Goal: Task Accomplishment & Management: Manage account settings

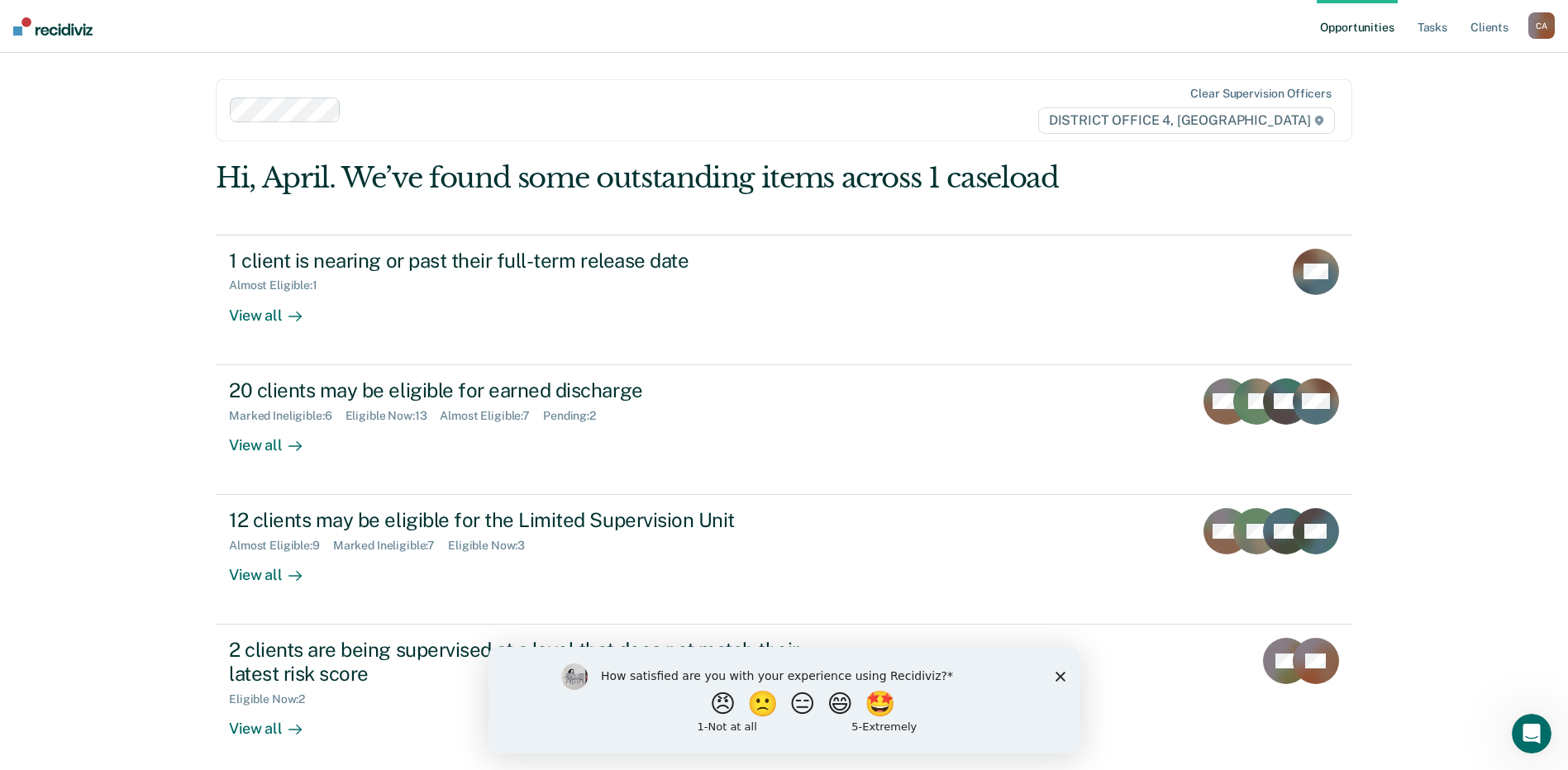
click at [1059, 673] on icon "Close survey" at bounding box center [1059, 676] width 10 height 10
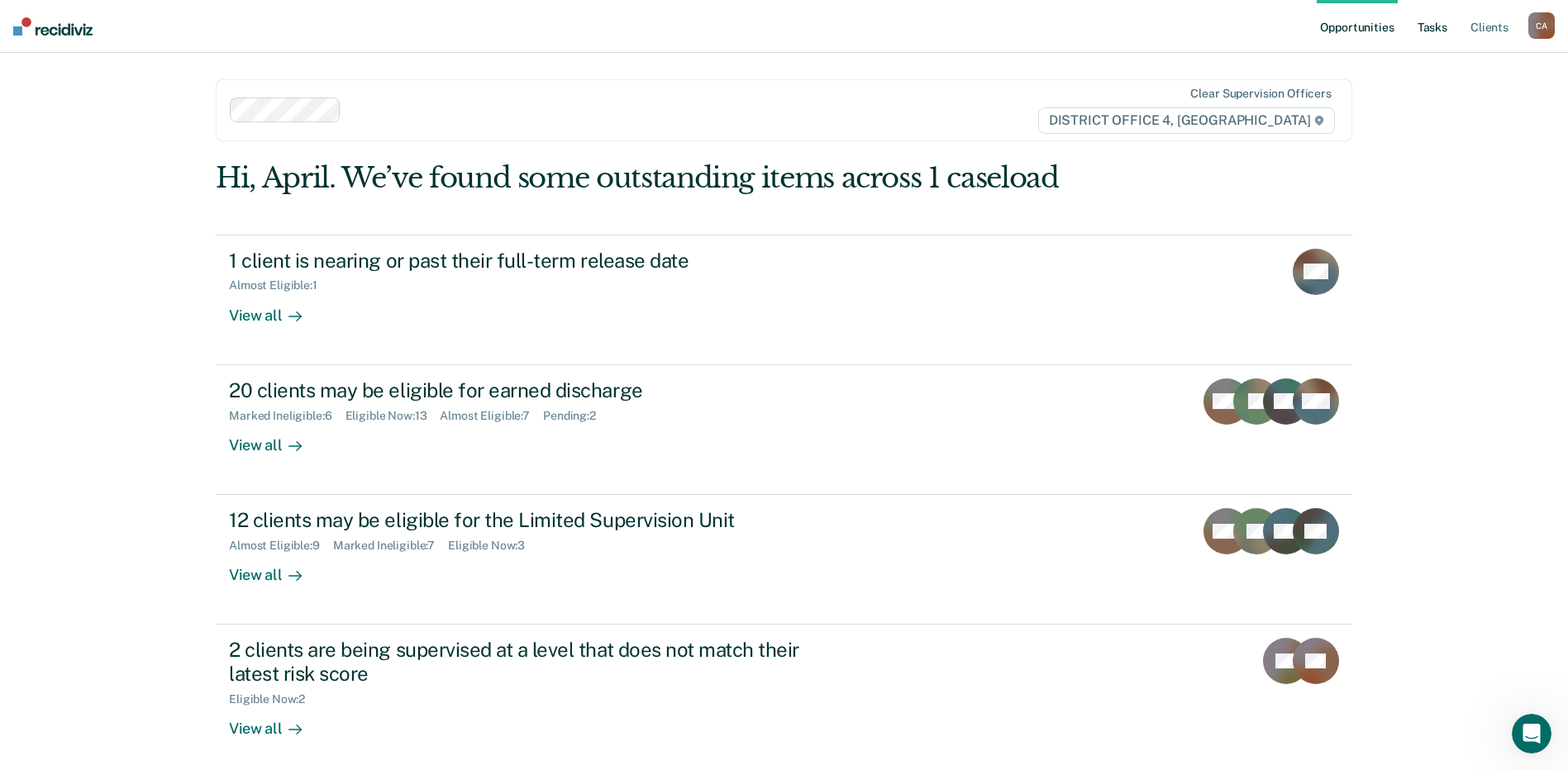
click at [1431, 18] on link "Tasks" at bounding box center [1432, 26] width 36 height 53
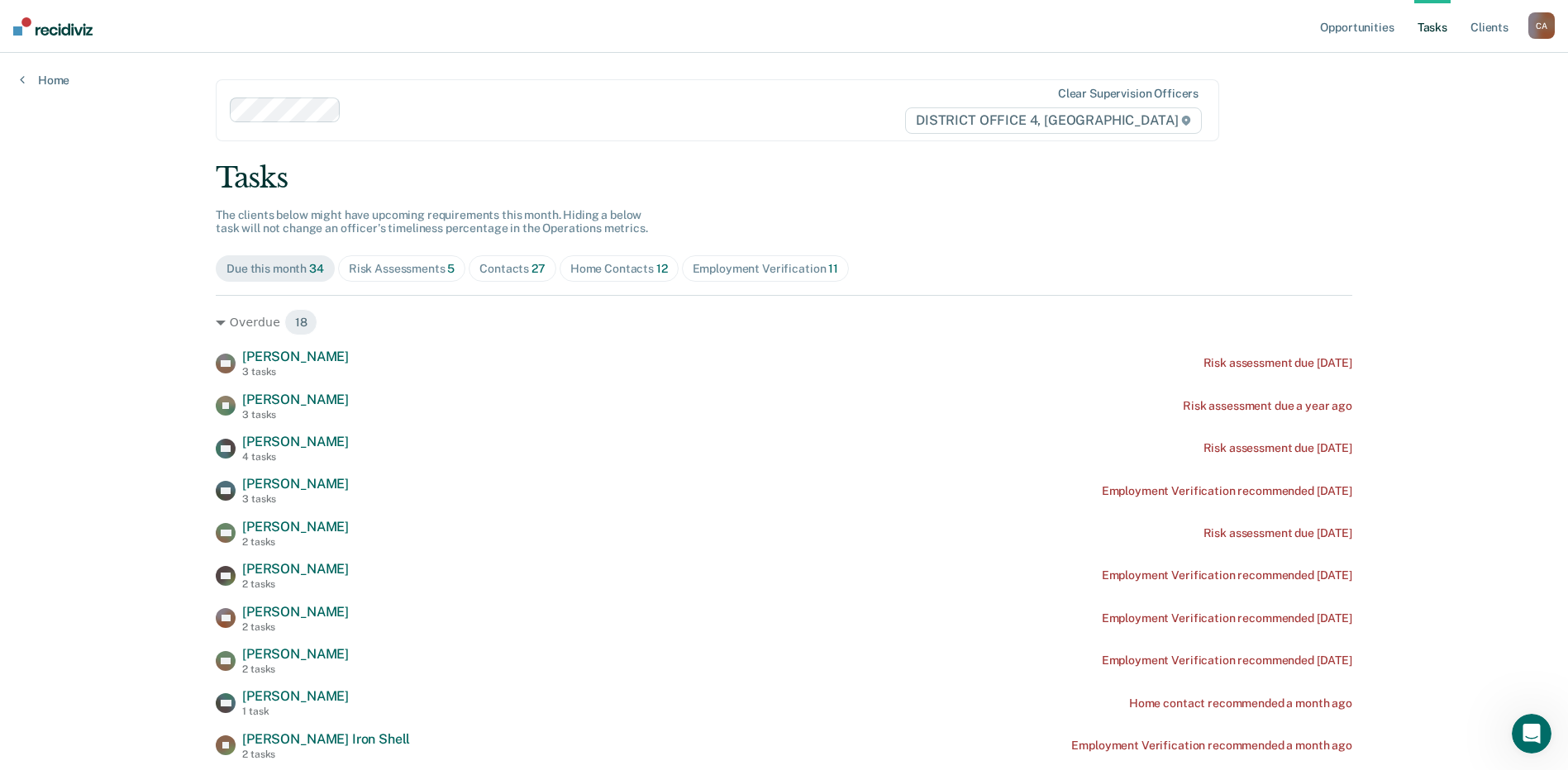
click at [610, 272] on div "Home Contacts 12" at bounding box center [619, 268] width 97 height 14
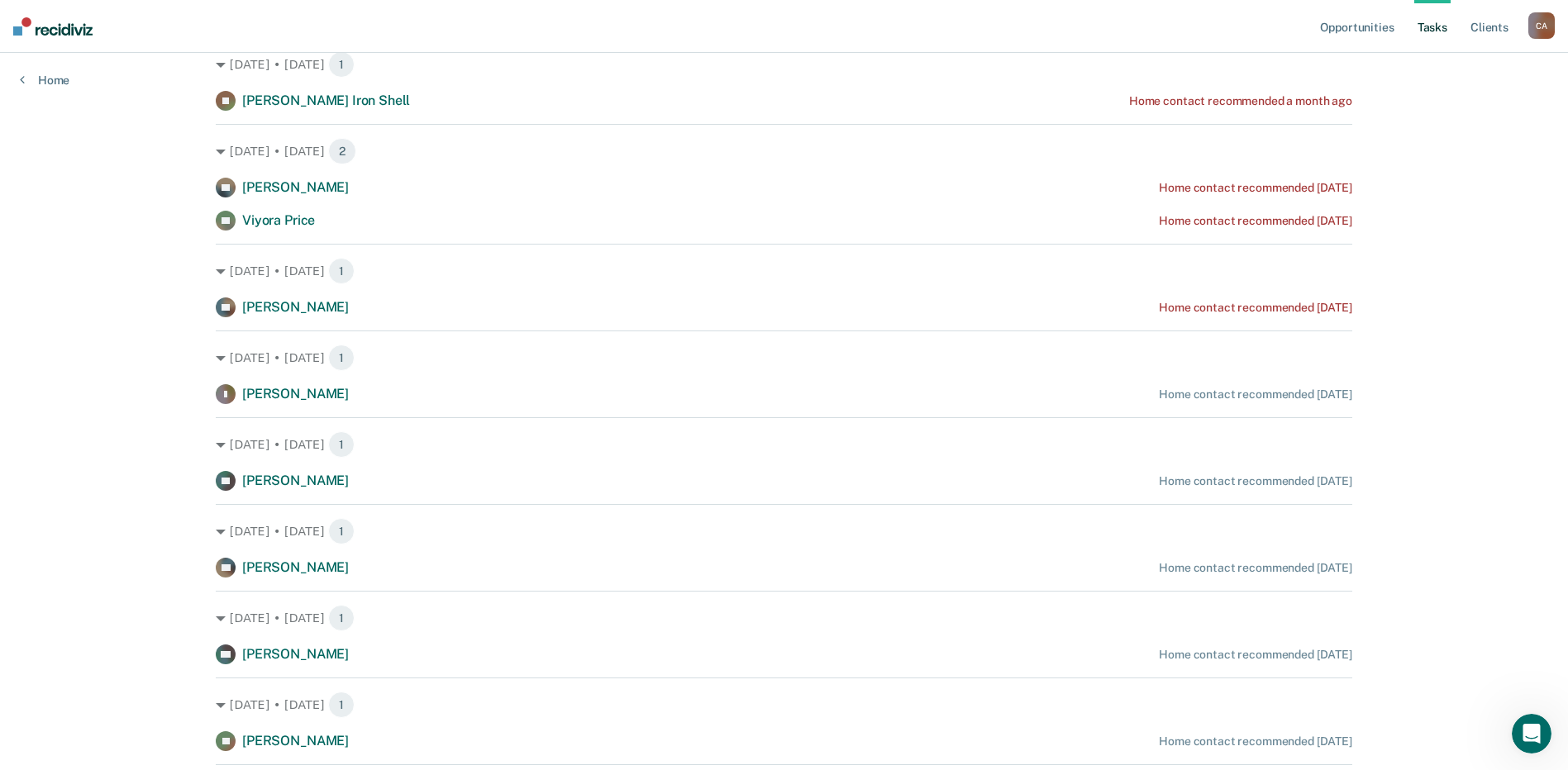
scroll to position [152, 0]
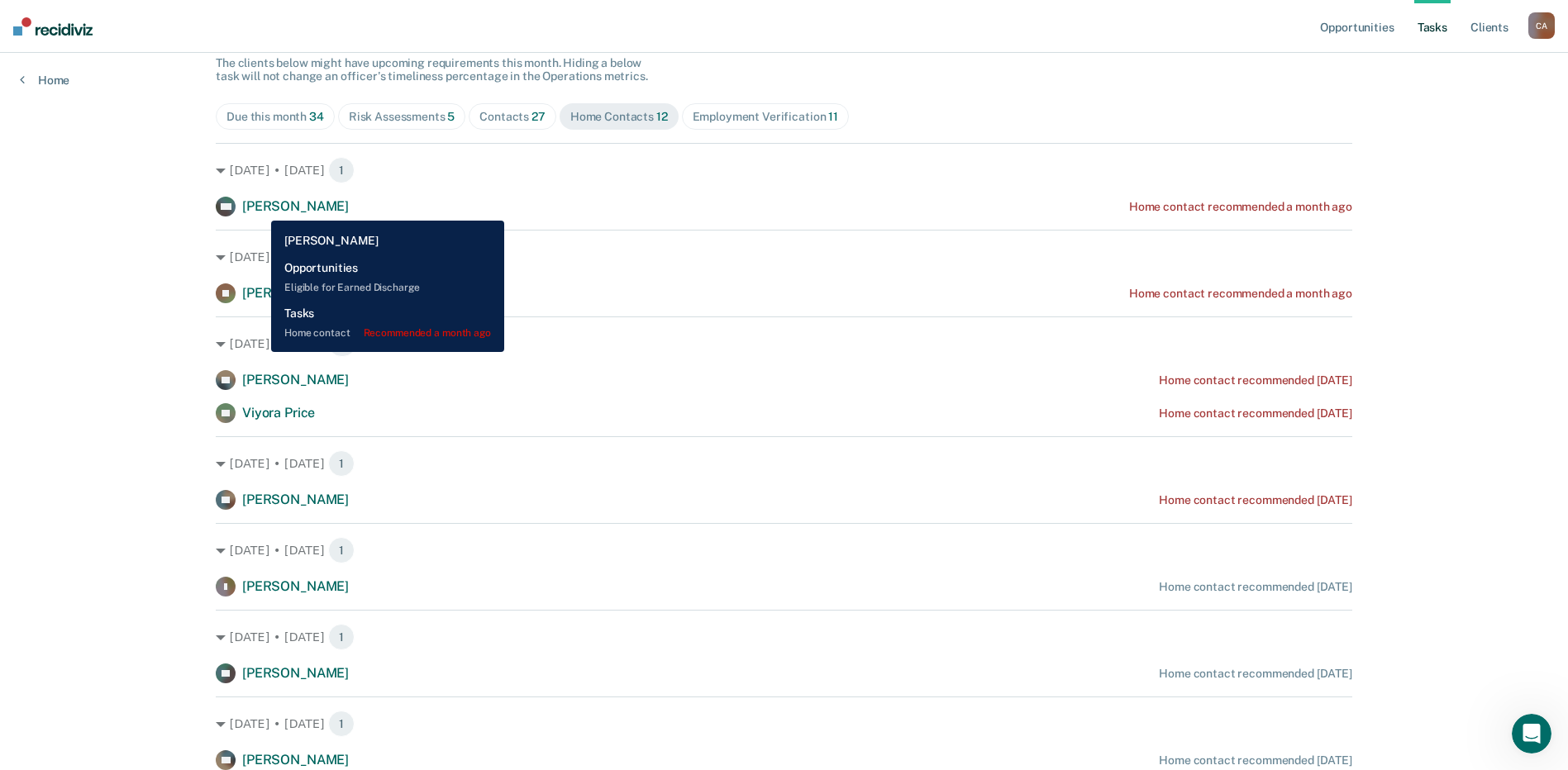
click at [259, 208] on span "[PERSON_NAME]" at bounding box center [295, 206] width 107 height 16
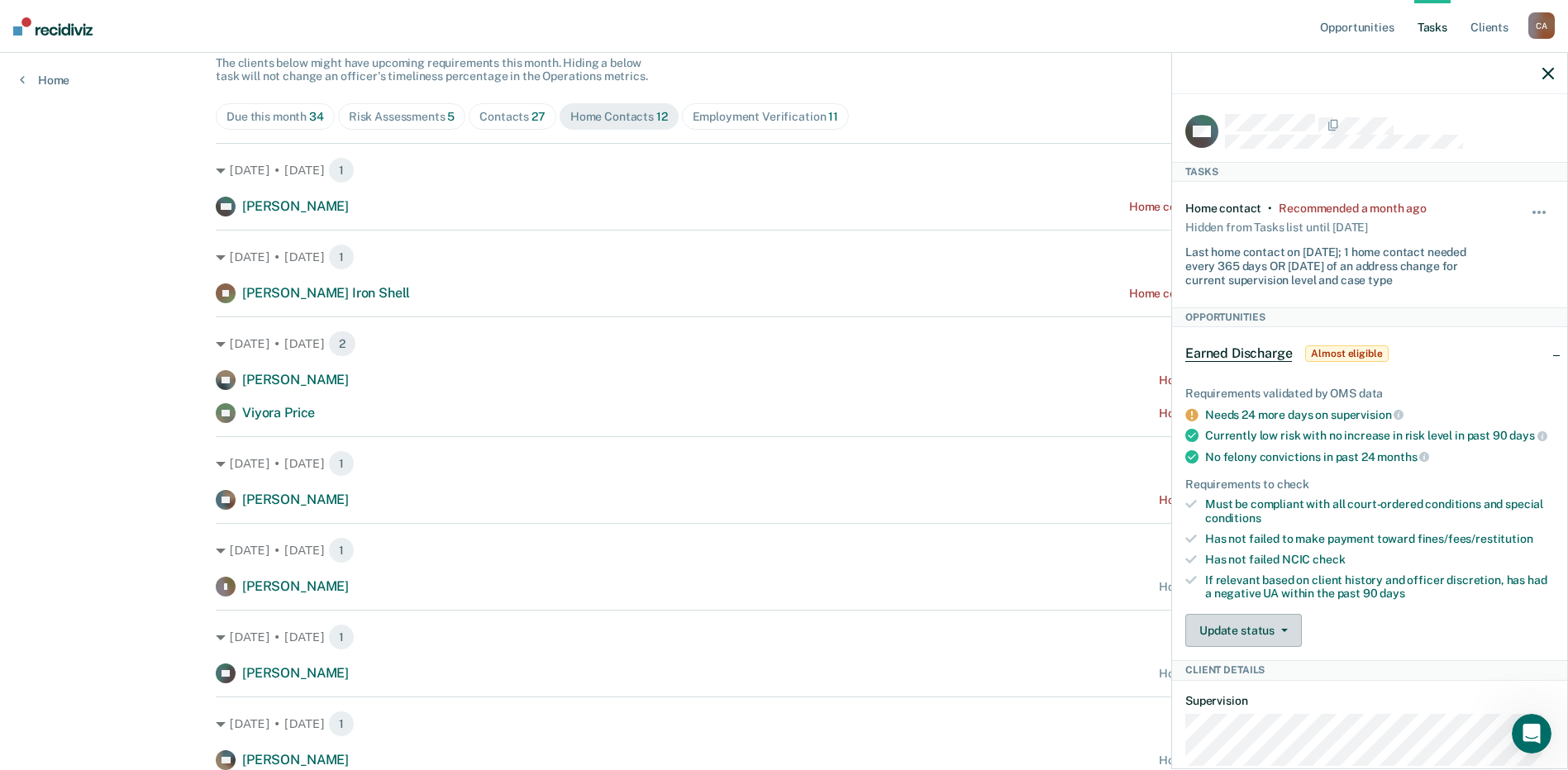
click at [1284, 645] on button "Update status" at bounding box center [1244, 630] width 117 height 33
click at [1277, 706] on button "Mark Ineligible" at bounding box center [1265, 696] width 160 height 26
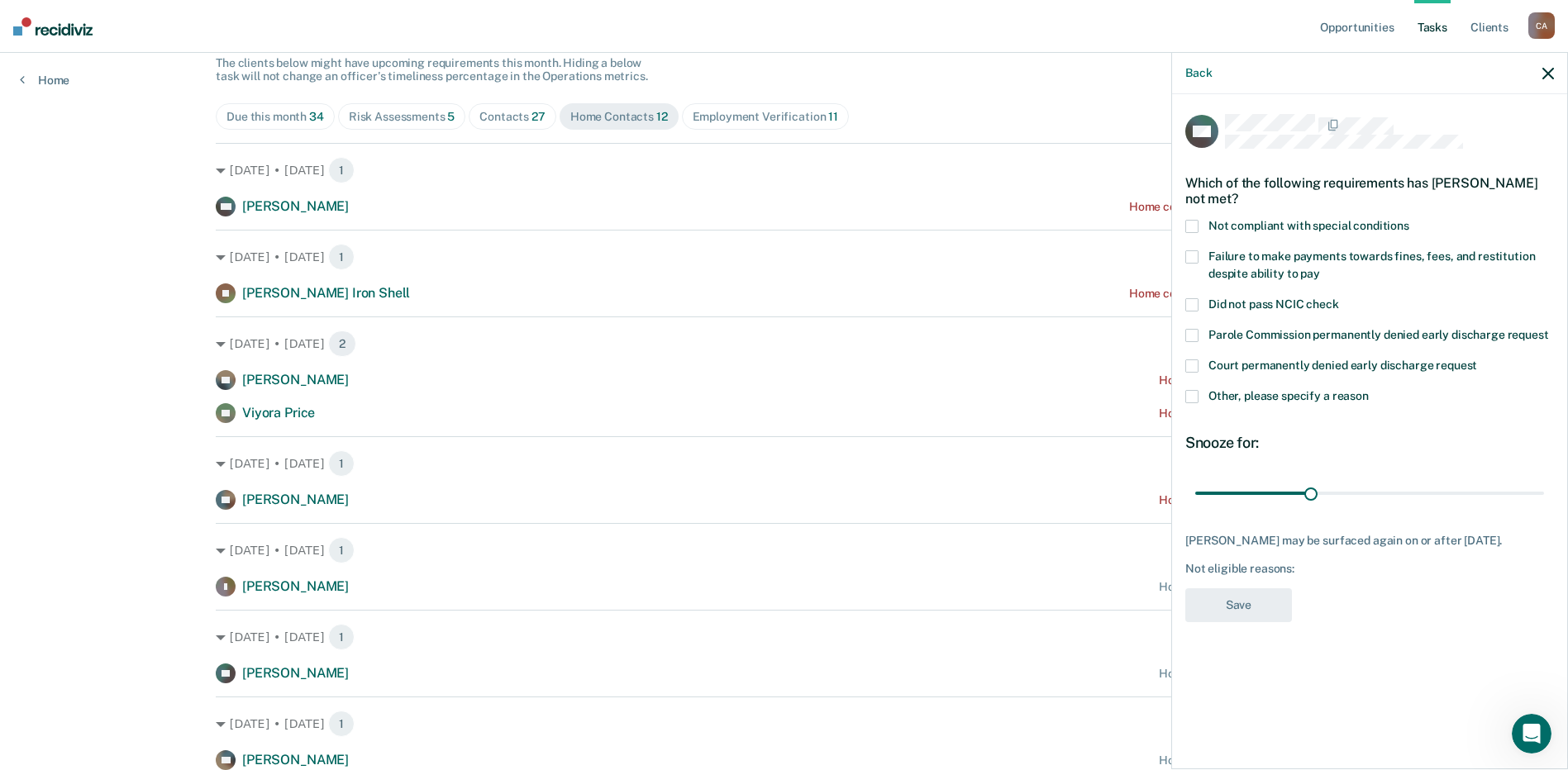
click at [1196, 395] on span at bounding box center [1192, 396] width 13 height 13
click at [1369, 390] on input "Other, please specify a reason" at bounding box center [1369, 390] width 0 height 0
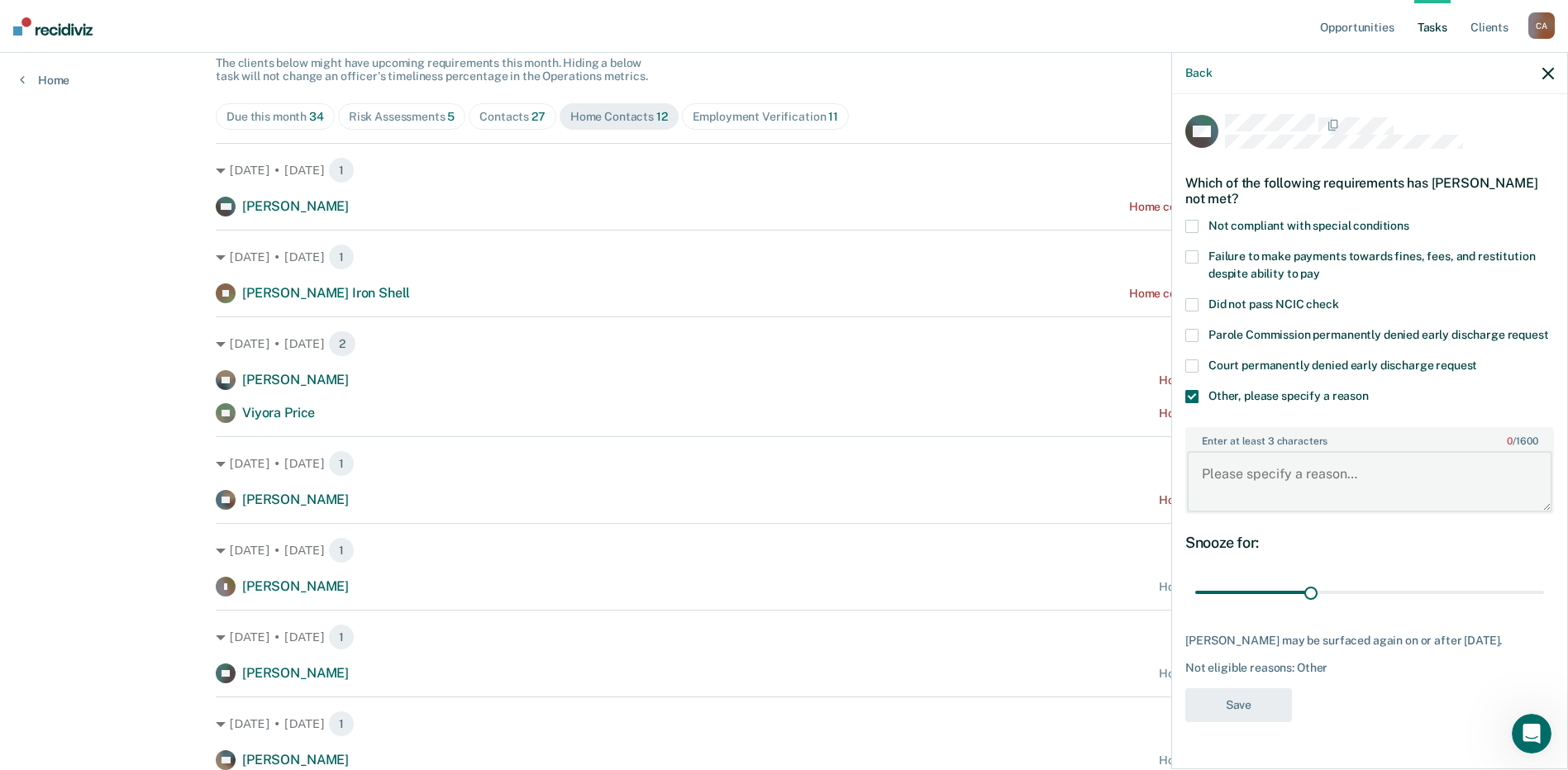
click at [1395, 482] on textarea "Enter at least 3 characters 0 / 1600" at bounding box center [1369, 481] width 366 height 61
type textarea "currently incarcerated on PV"
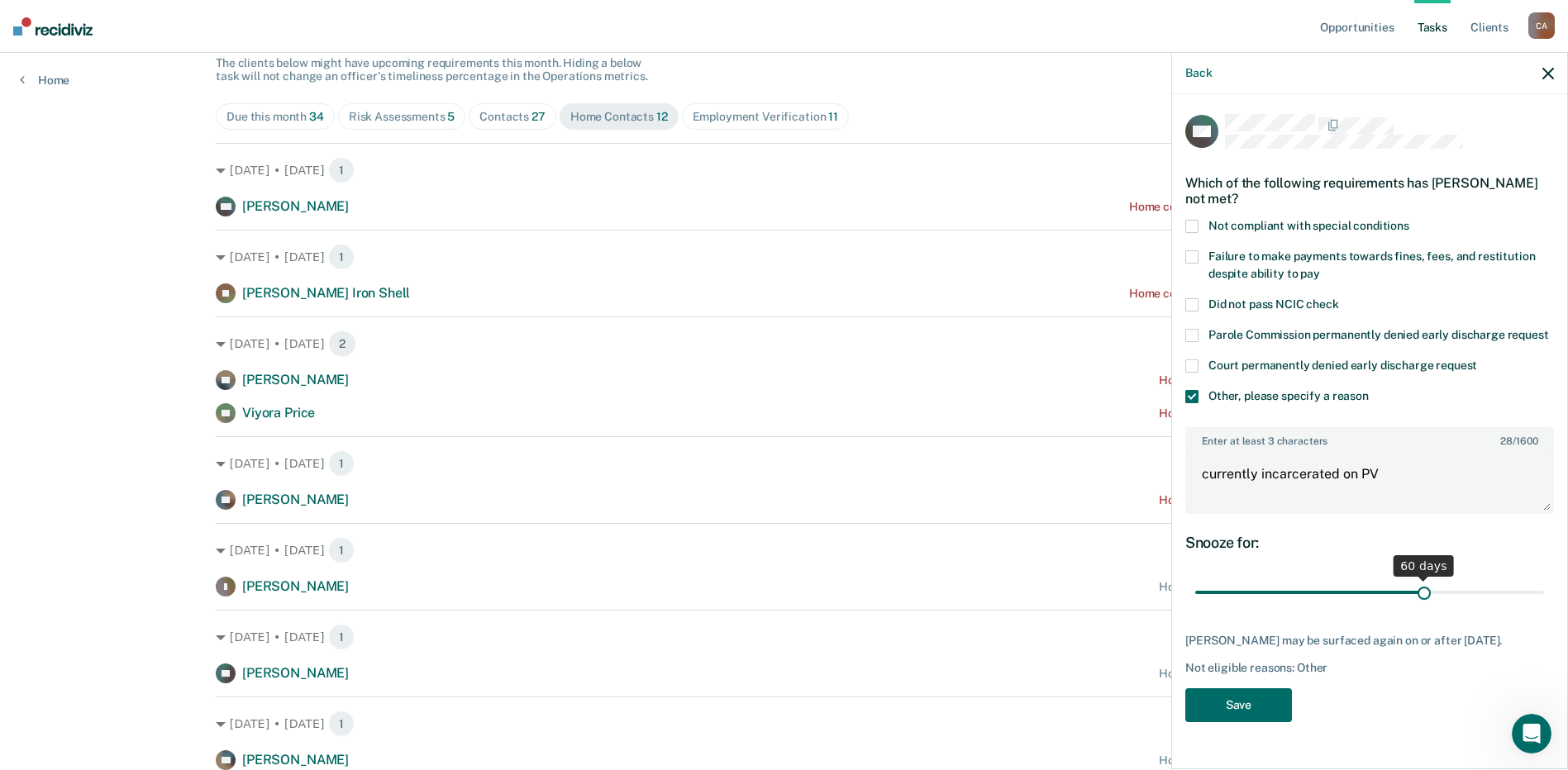
drag, startPoint x: 1308, startPoint y: 593, endPoint x: 1422, endPoint y: 596, distance: 114.0
type input "60"
click at [1422, 596] on input "range" at bounding box center [1369, 592] width 349 height 29
click at [1263, 703] on button "Save" at bounding box center [1239, 705] width 107 height 34
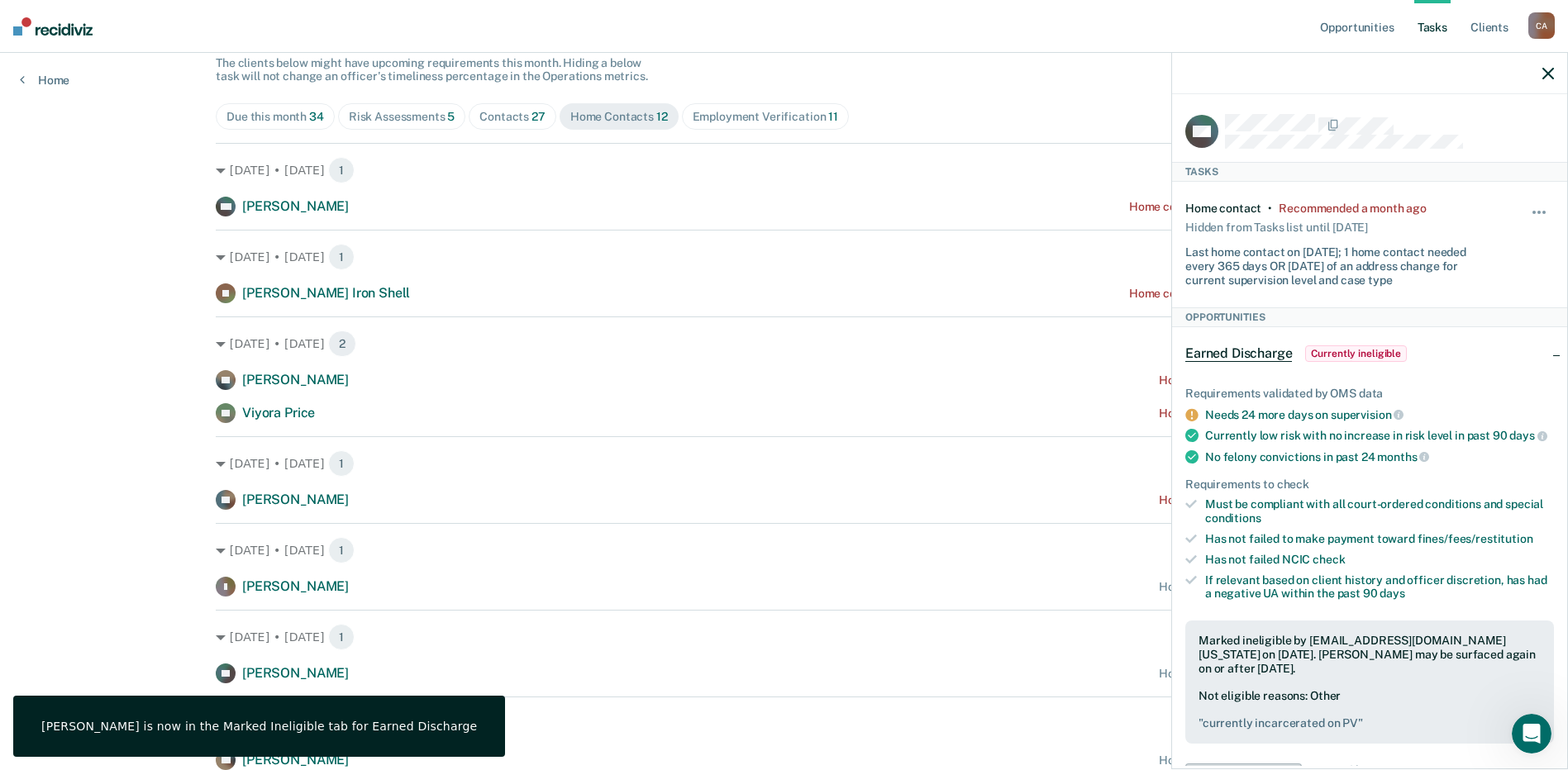
scroll to position [362, 0]
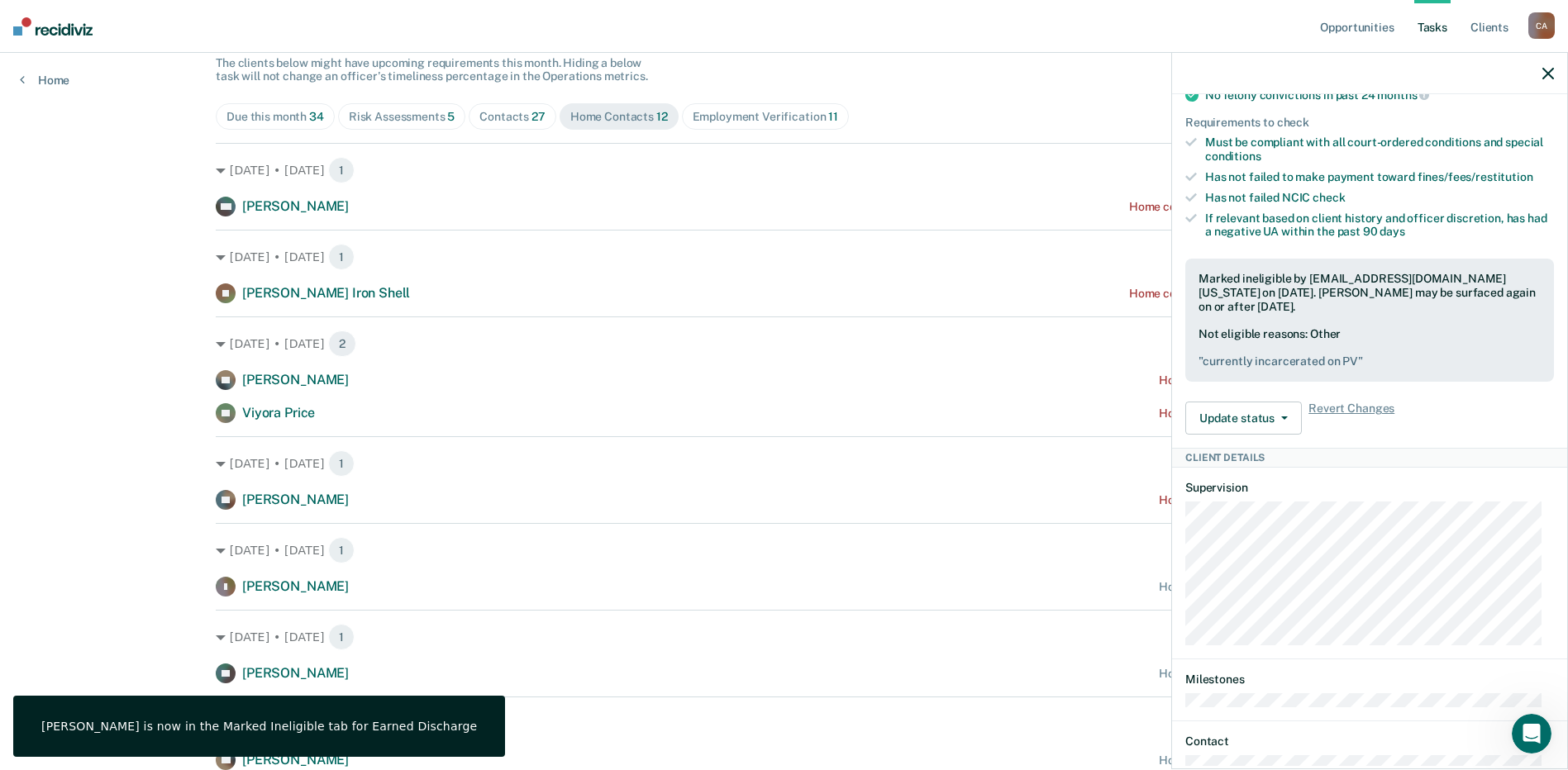
drag, startPoint x: 1546, startPoint y: 71, endPoint x: 1498, endPoint y: 111, distance: 62.5
click at [1546, 70] on icon "button" at bounding box center [1548, 73] width 11 height 11
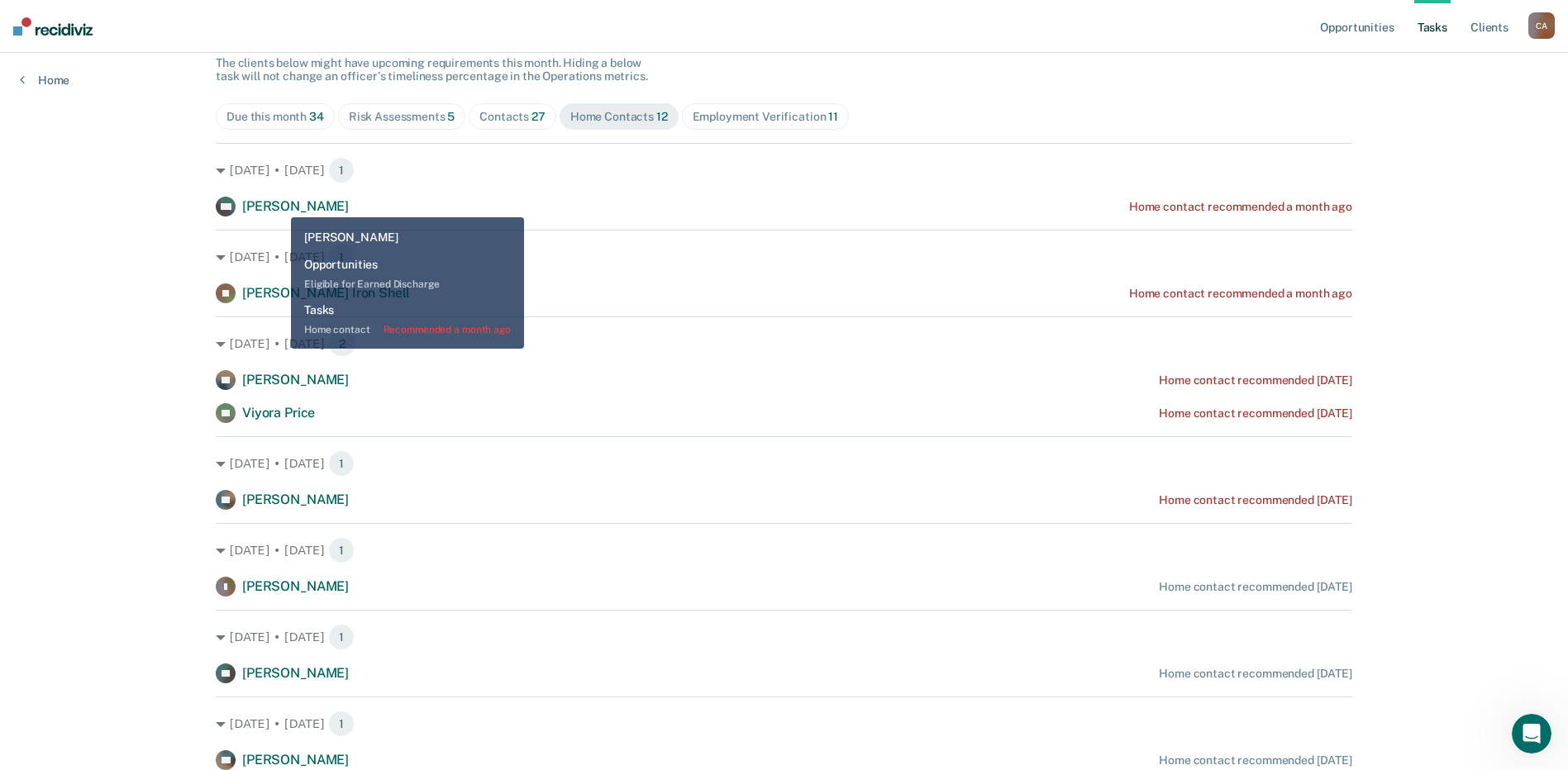
click at [279, 204] on span "[PERSON_NAME]" at bounding box center [295, 206] width 107 height 16
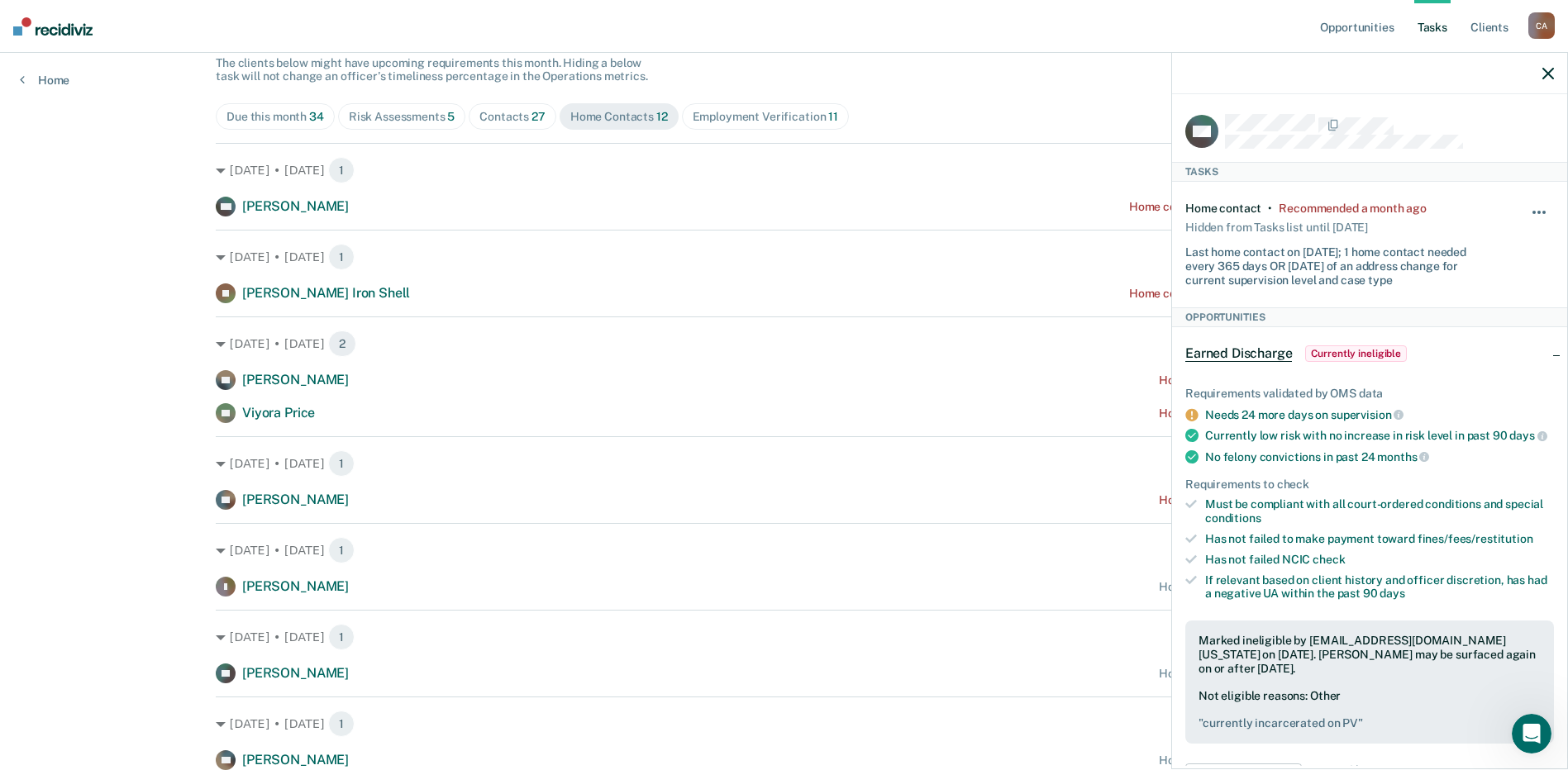
click at [1532, 208] on button "button" at bounding box center [1540, 221] width 28 height 26
click at [1474, 317] on button "30 days" at bounding box center [1494, 318] width 119 height 26
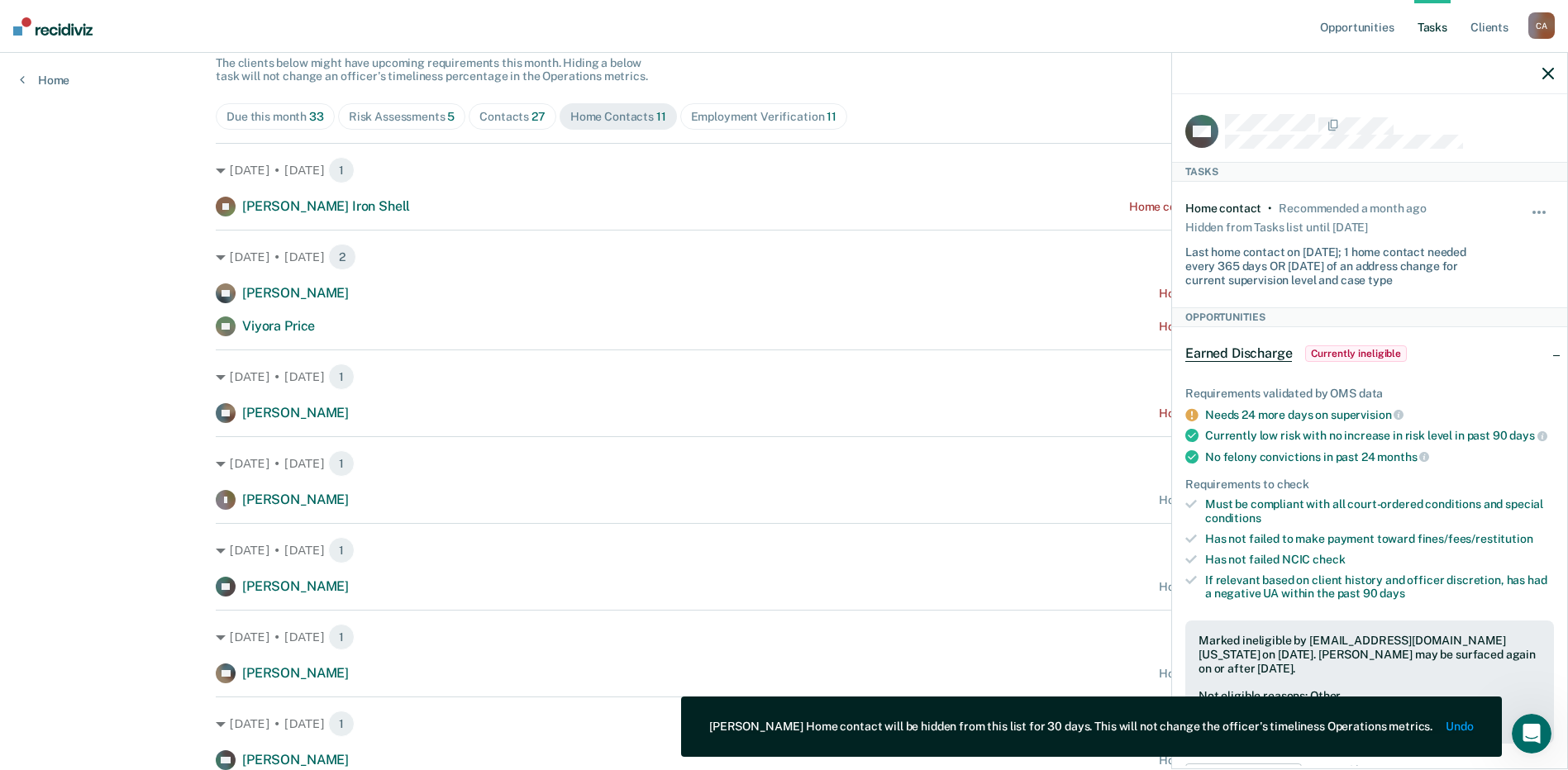
click at [1547, 69] on icon "button" at bounding box center [1548, 73] width 11 height 11
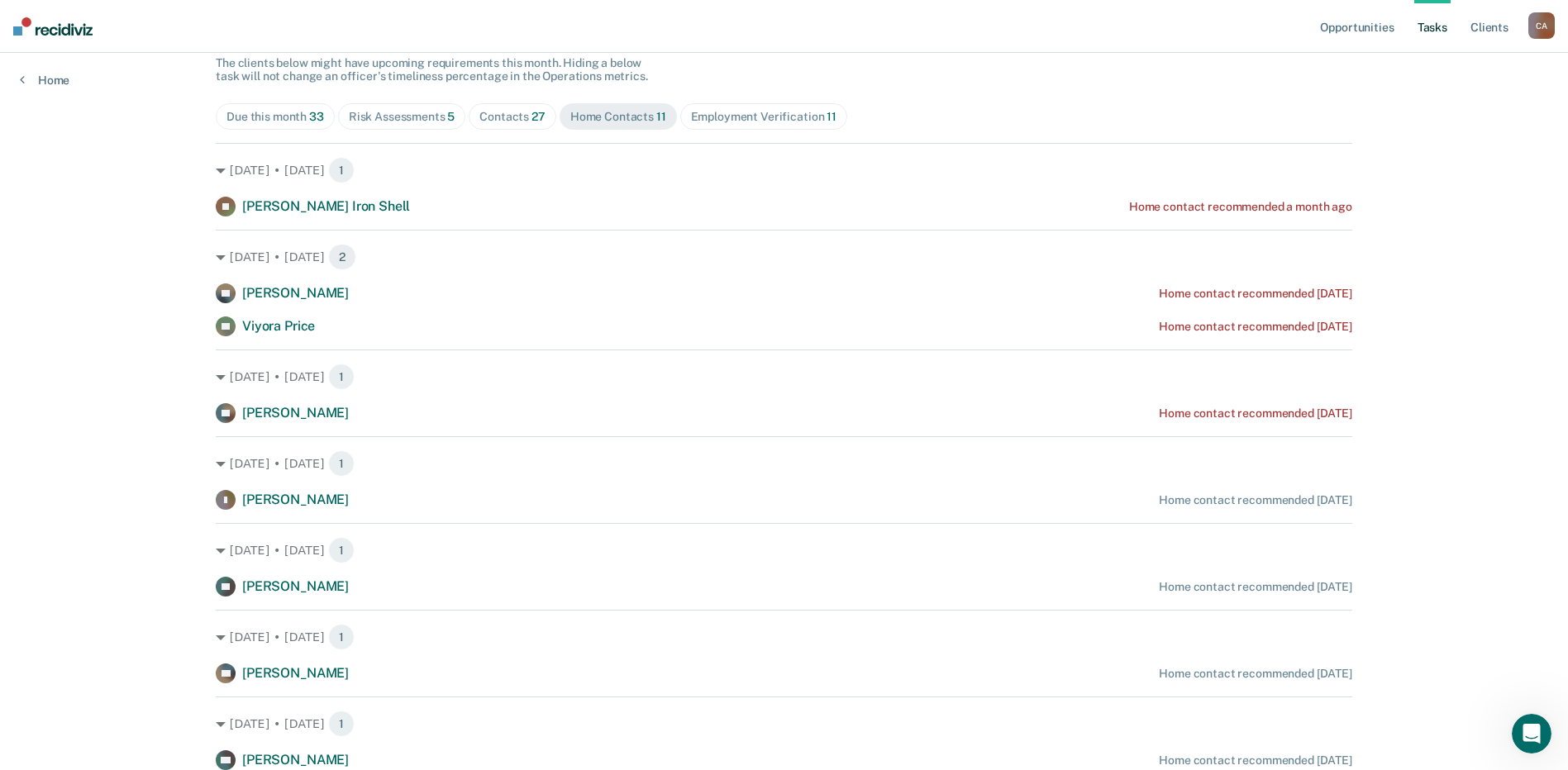
click at [778, 113] on div "Employment Verification 11" at bounding box center [764, 117] width 146 height 14
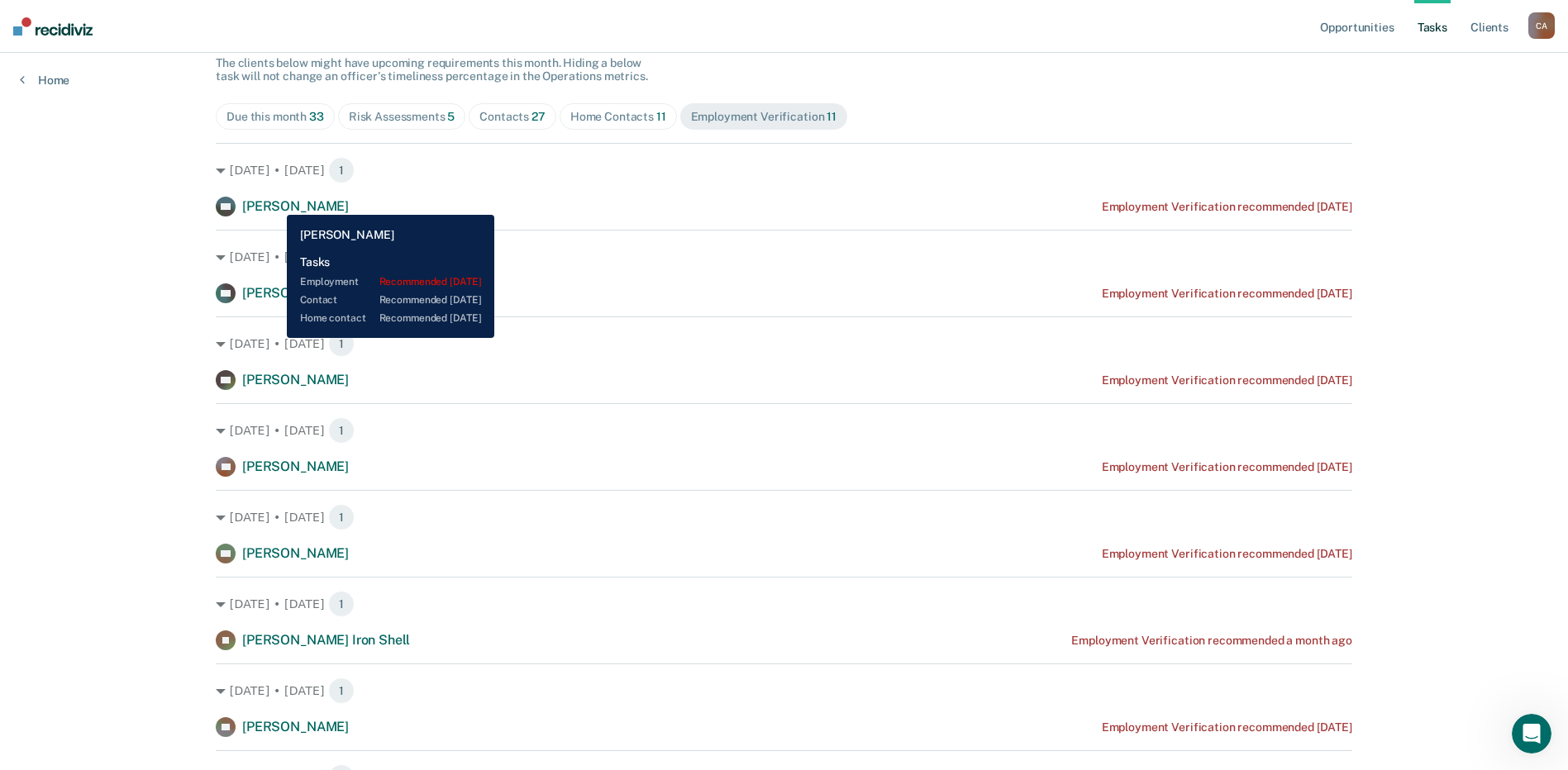
drag, startPoint x: 275, startPoint y: 203, endPoint x: 289, endPoint y: 203, distance: 14.0
click at [275, 203] on span "[PERSON_NAME]" at bounding box center [295, 206] width 107 height 16
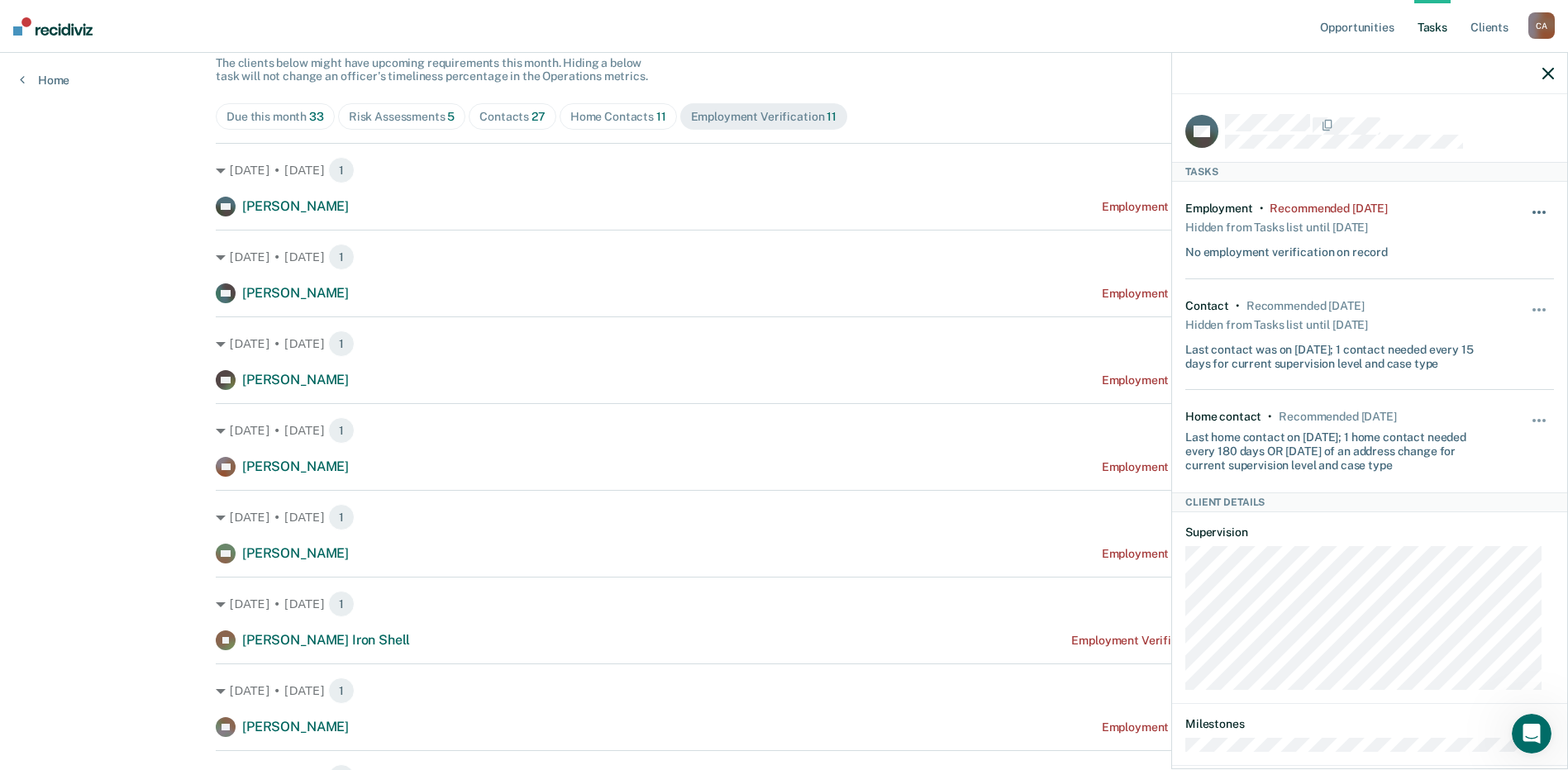
click at [1537, 210] on span "button" at bounding box center [1539, 212] width 4 height 4
click at [1478, 313] on button "30 days" at bounding box center [1494, 318] width 119 height 26
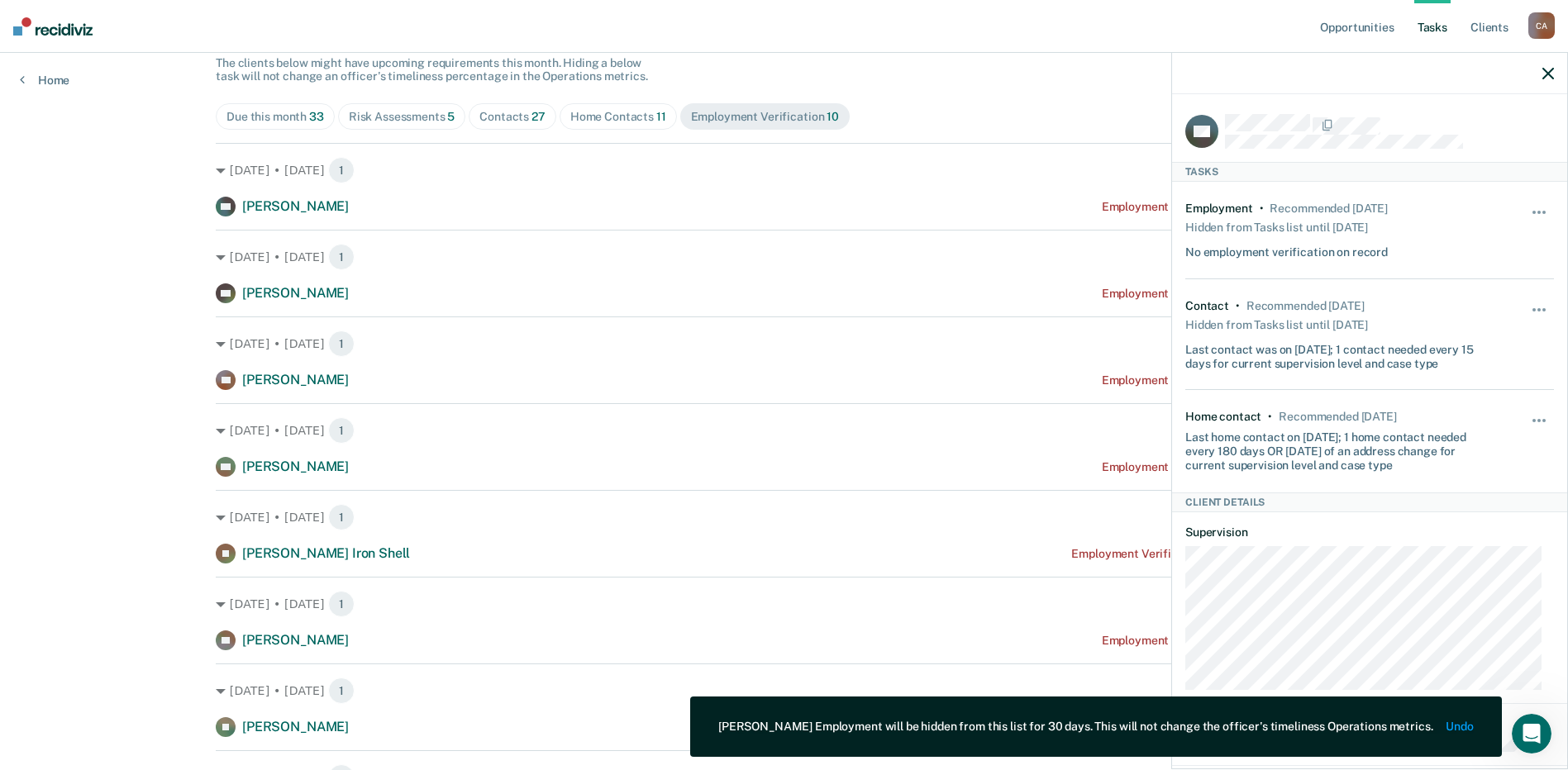
click at [1548, 74] on icon "button" at bounding box center [1548, 73] width 11 height 11
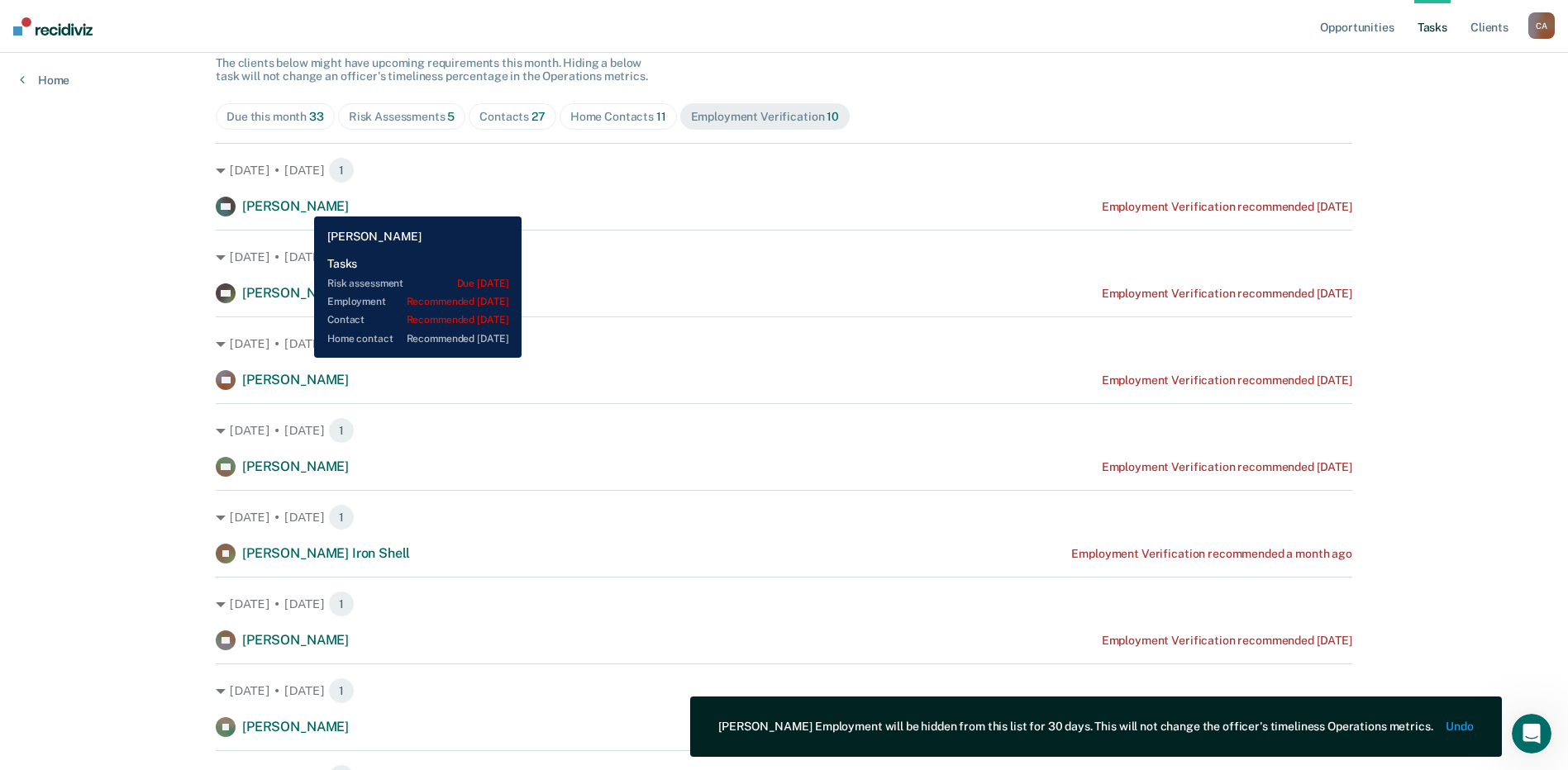
click at [302, 204] on span "[PERSON_NAME]" at bounding box center [295, 206] width 107 height 16
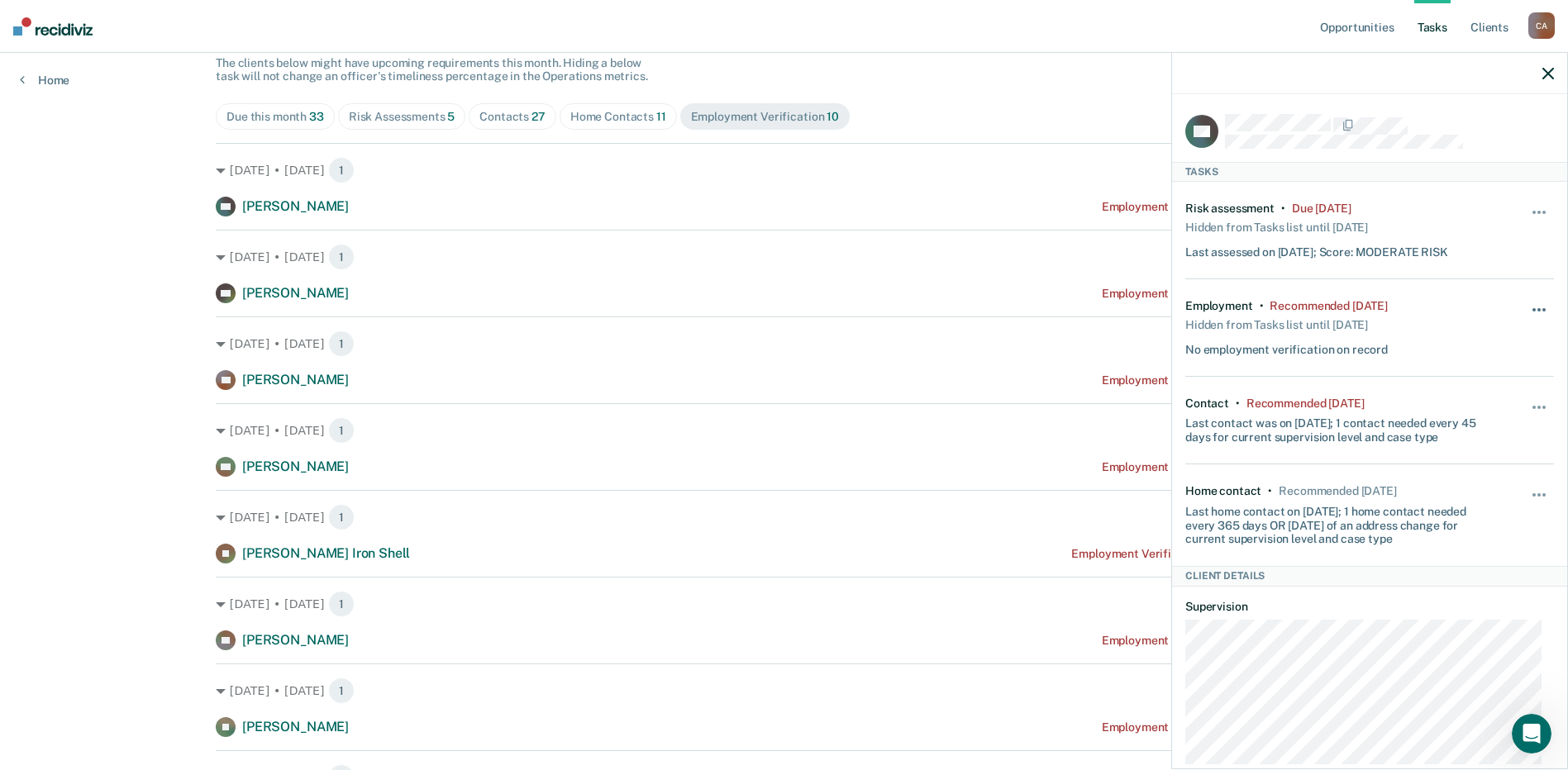
click at [1529, 305] on button "button" at bounding box center [1540, 318] width 28 height 26
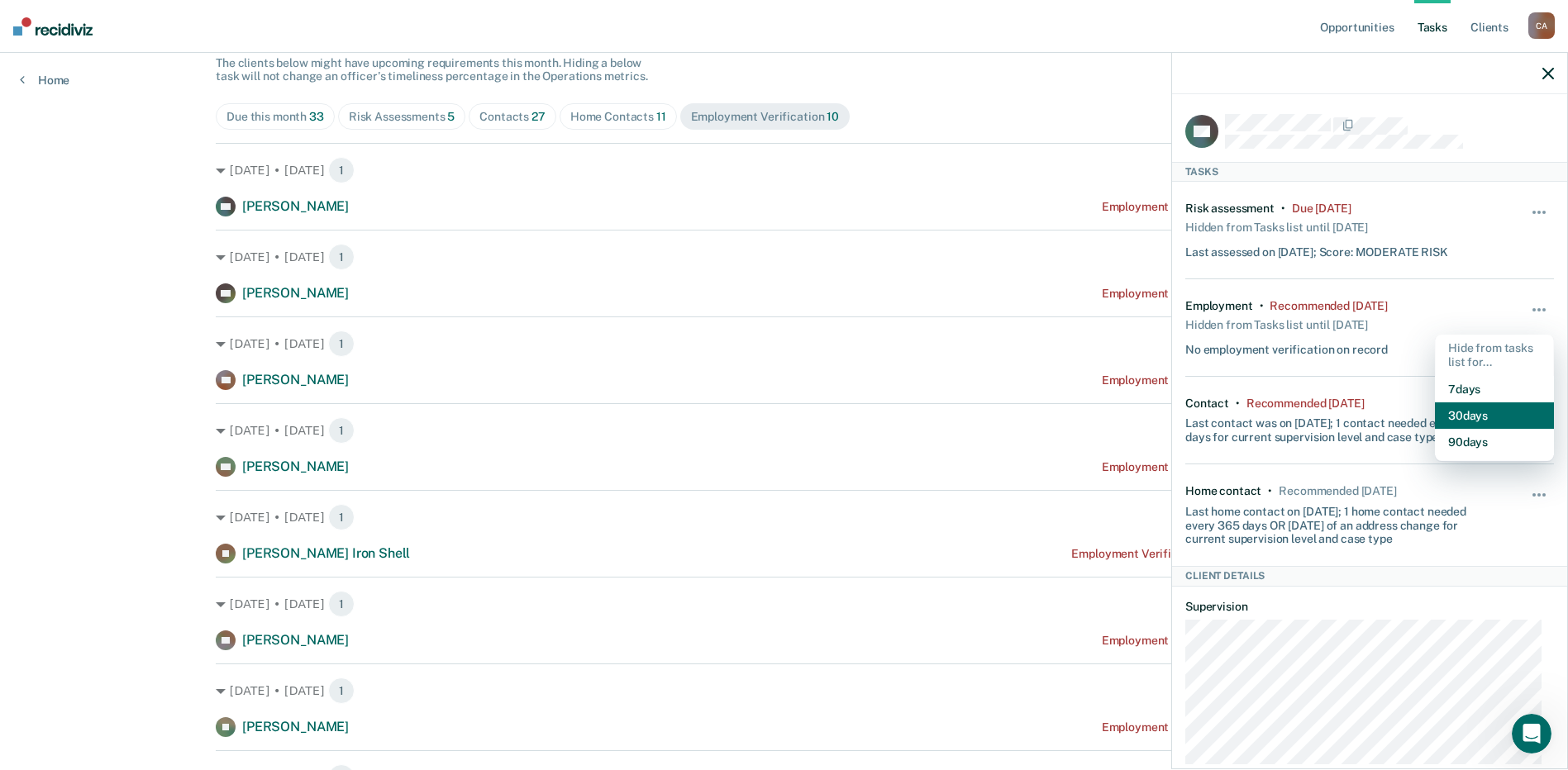
click at [1485, 410] on button "30 days" at bounding box center [1494, 416] width 119 height 26
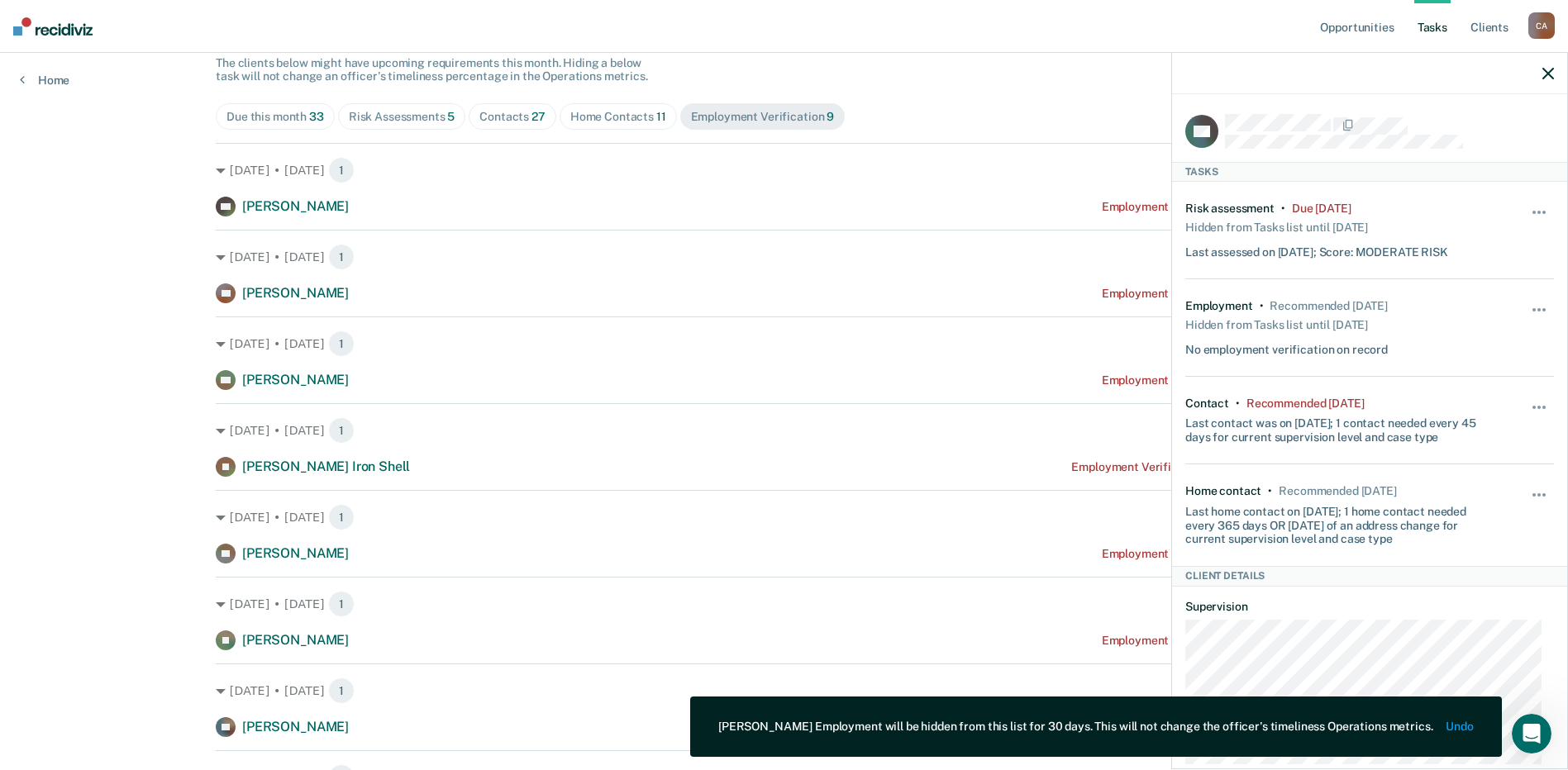
click at [1551, 72] on icon "button" at bounding box center [1548, 73] width 11 height 11
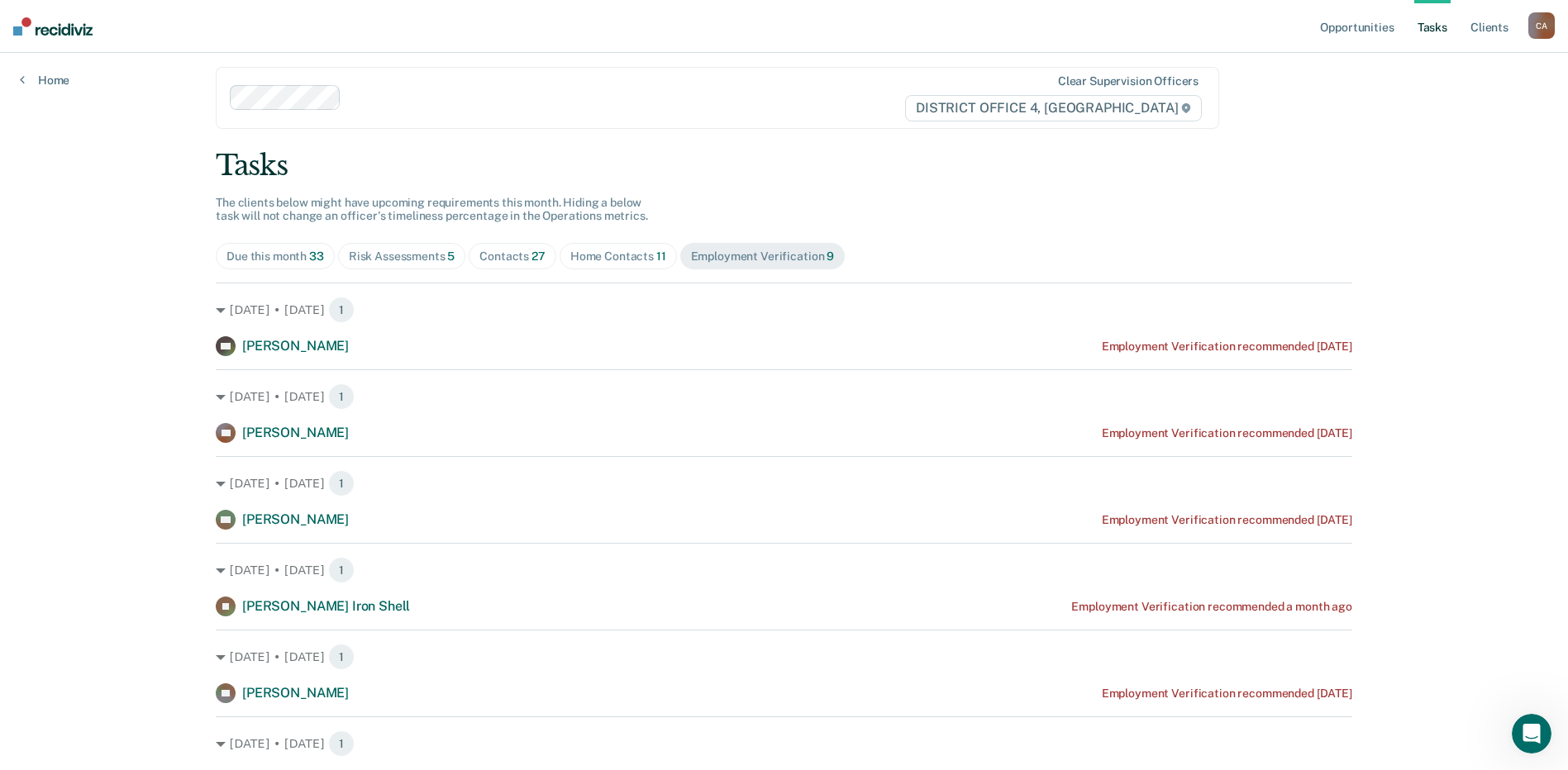
scroll to position [0, 0]
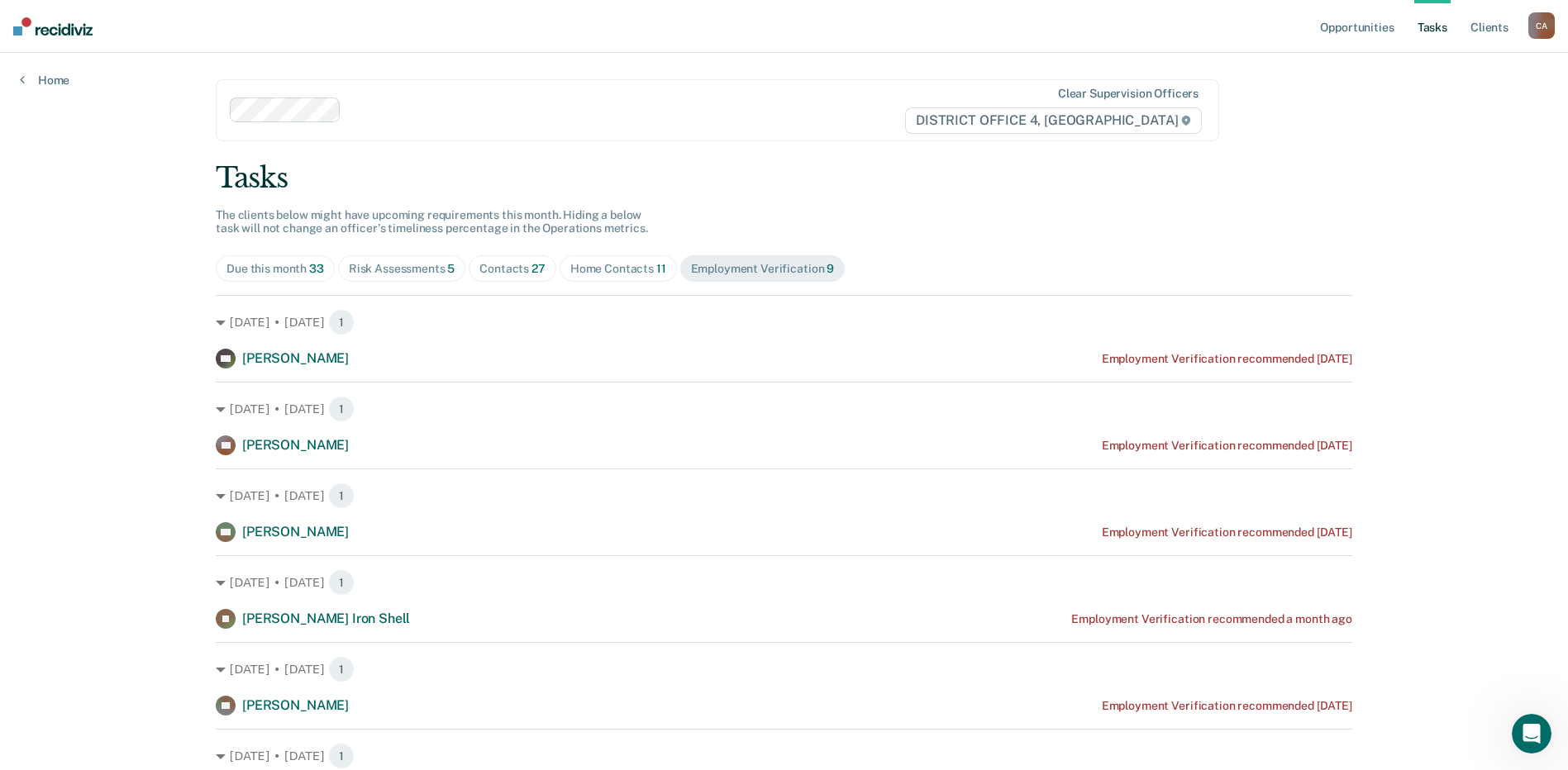
click at [405, 266] on div "Risk Assessments 5" at bounding box center [402, 268] width 107 height 14
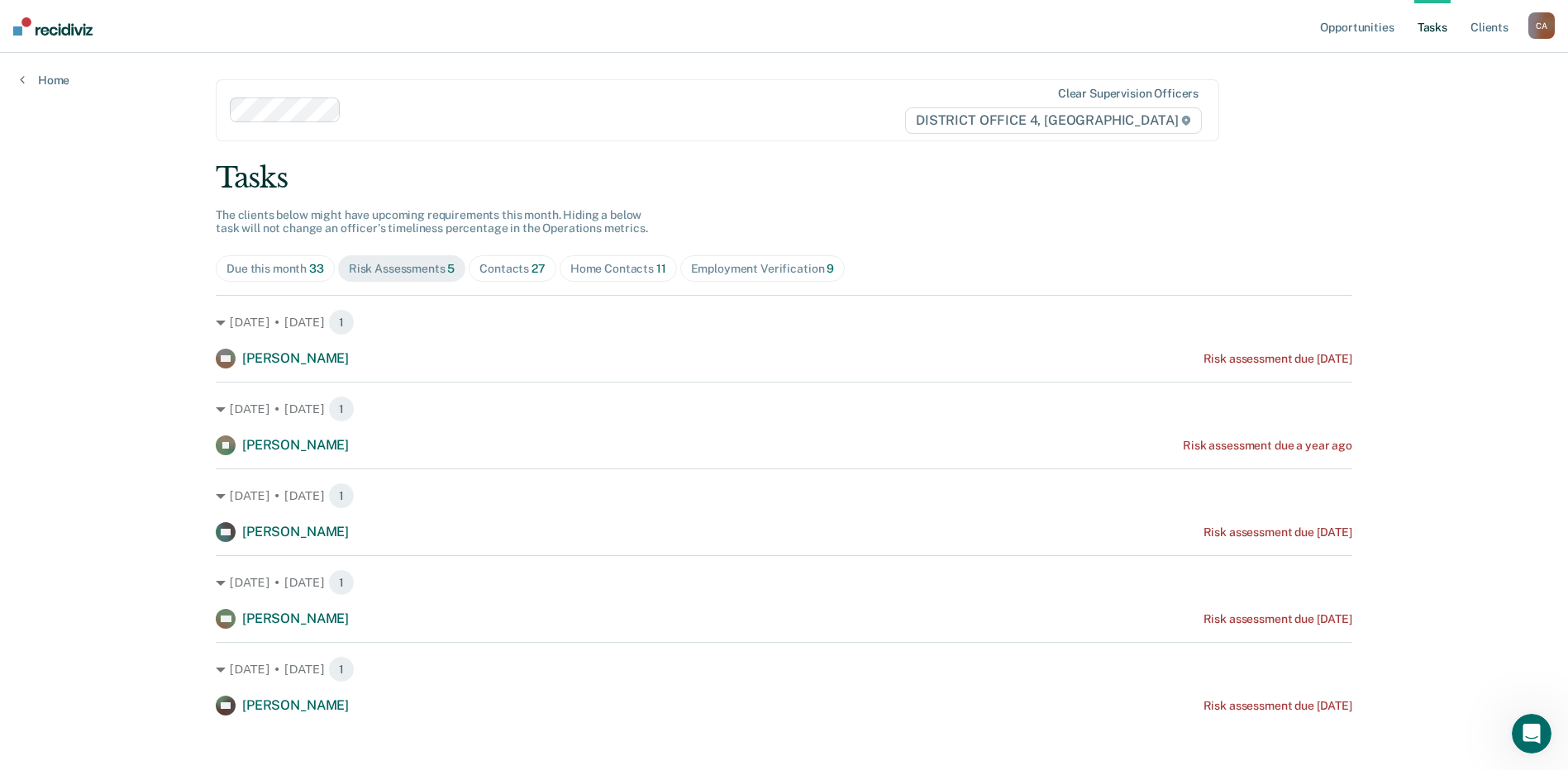
click at [806, 268] on div "Employment Verification 9" at bounding box center [763, 268] width 144 height 14
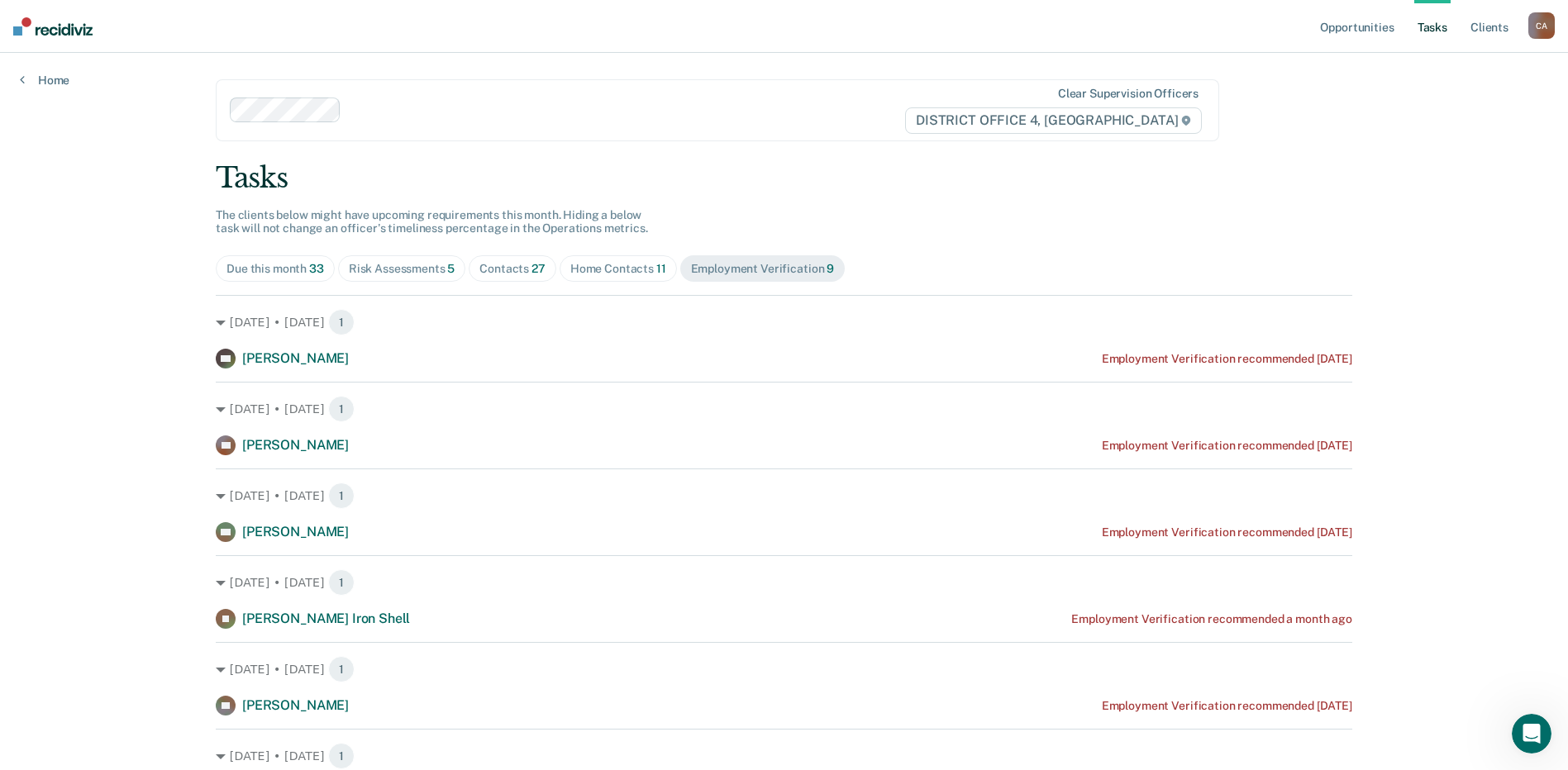
click at [531, 262] on span "27" at bounding box center [538, 268] width 14 height 13
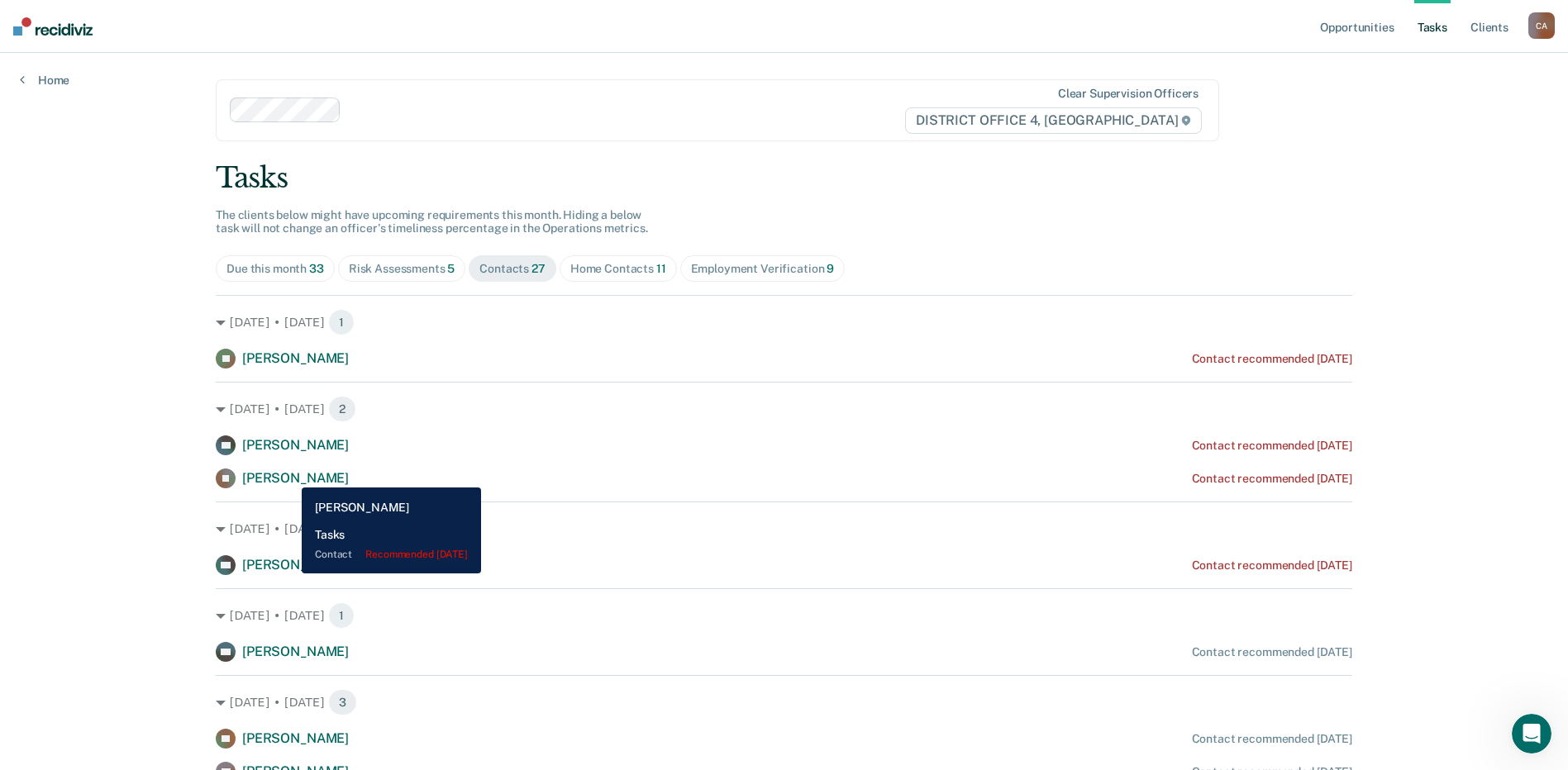
click at [289, 475] on span "[PERSON_NAME]" at bounding box center [295, 478] width 107 height 16
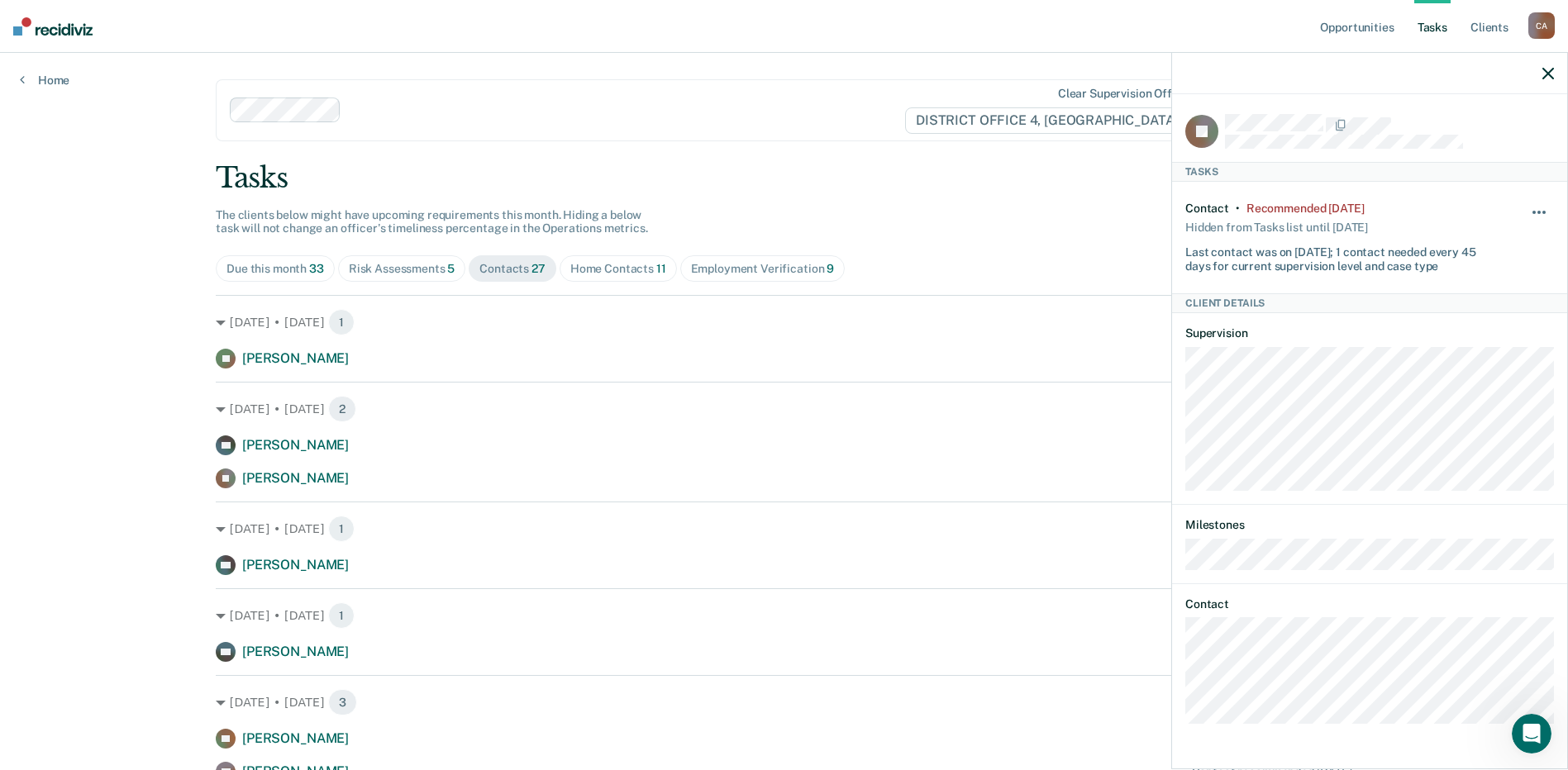
click at [1538, 210] on span "button" at bounding box center [1539, 212] width 4 height 4
click at [1493, 310] on button "30 days" at bounding box center [1494, 318] width 119 height 26
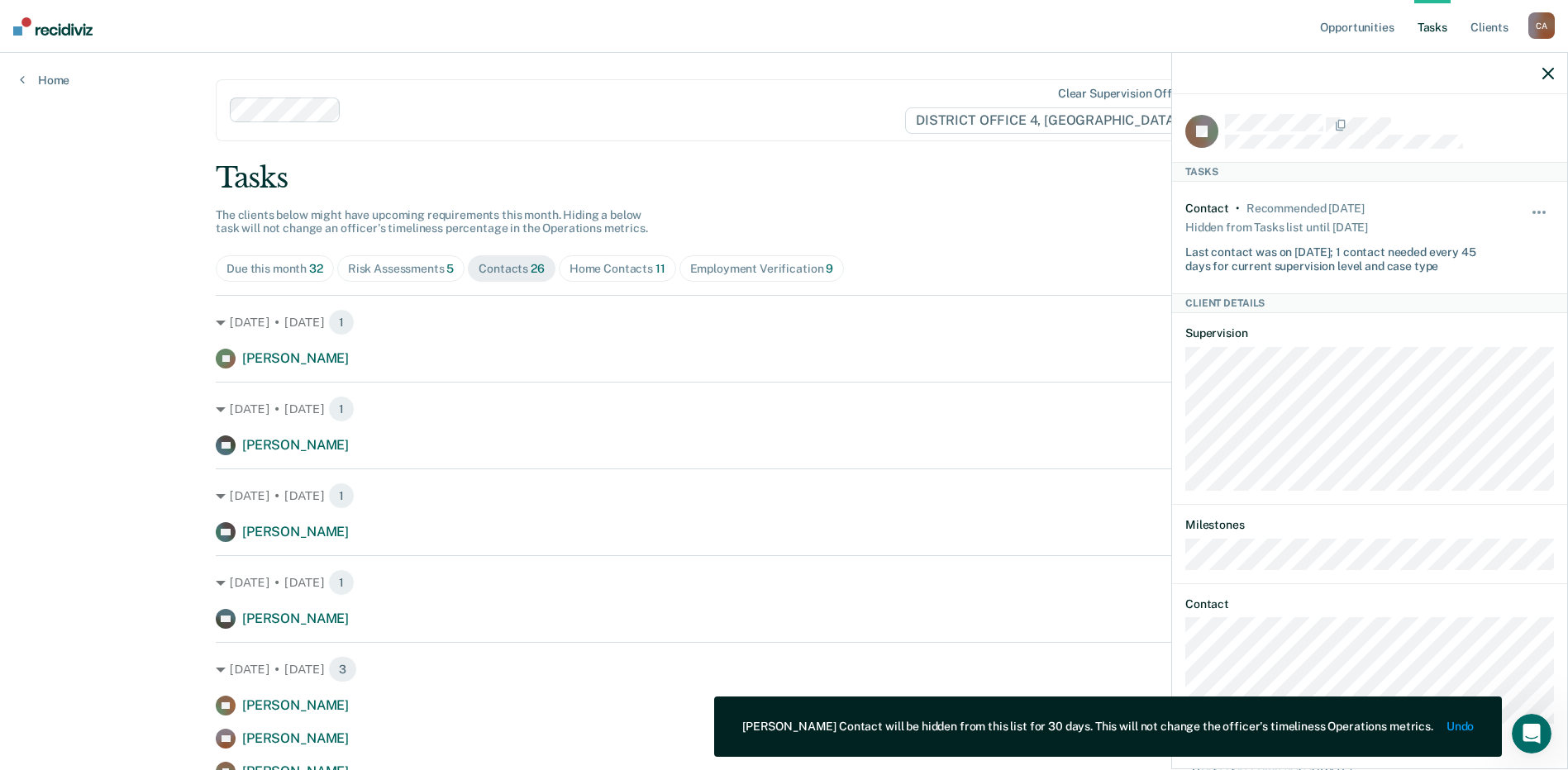
click at [1549, 78] on icon "button" at bounding box center [1548, 73] width 11 height 11
